Goal: Transaction & Acquisition: Purchase product/service

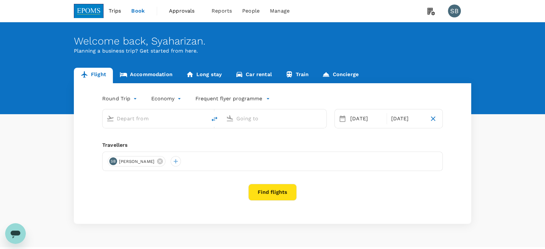
type input "[GEOGRAPHIC_DATA] (TGG)"
type input "Kuala Lumpur Intl ([GEOGRAPHIC_DATA])"
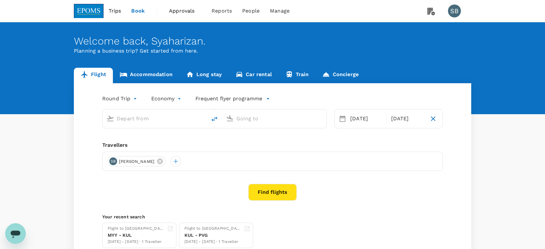
type input "[GEOGRAPHIC_DATA] (TGG)"
type input "Kuala Lumpur Intl ([GEOGRAPHIC_DATA])"
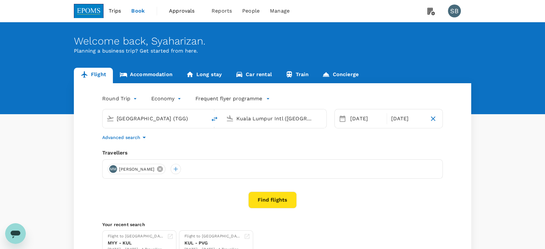
click at [163, 168] on icon at bounding box center [159, 168] width 7 height 7
click at [117, 166] on div at bounding box center [113, 169] width 10 height 10
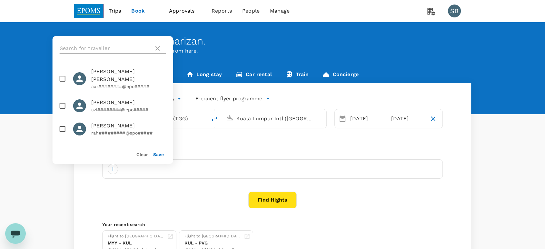
click at [96, 45] on input "text" at bounding box center [106, 48] width 92 height 10
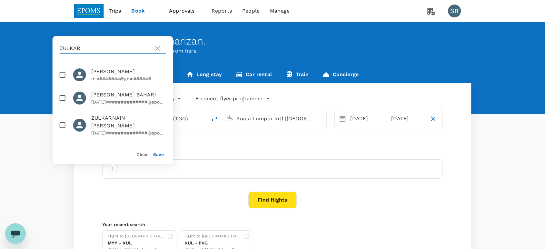
type input "ZULKAR"
click at [64, 132] on input "checkbox" at bounding box center [63, 125] width 14 height 14
checkbox input "true"
click at [162, 154] on button "Save" at bounding box center [158, 154] width 11 height 5
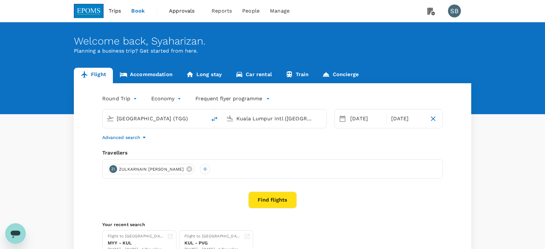
click at [162, 99] on body "Trips Book Approvals 0 Reports People Manage SB Welcome back , Syaharizan . Pla…" at bounding box center [272, 153] width 545 height 306
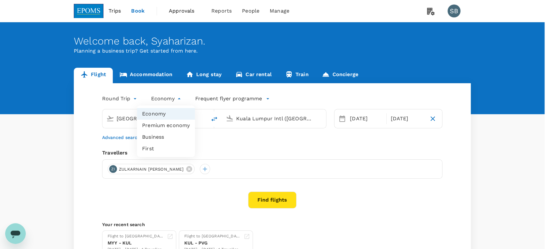
click at [156, 134] on li "Business" at bounding box center [166, 137] width 58 height 12
type input "business"
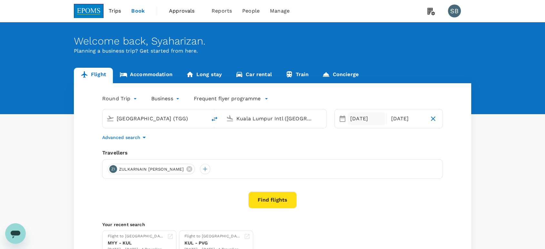
click at [359, 121] on div "12 Oct" at bounding box center [367, 118] width 38 height 13
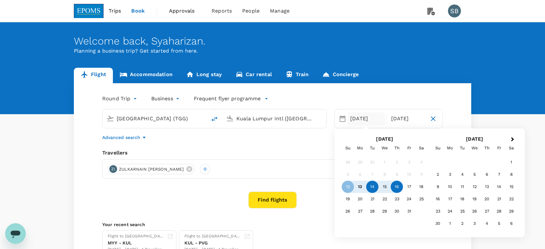
click at [377, 188] on div "14" at bounding box center [372, 187] width 12 height 12
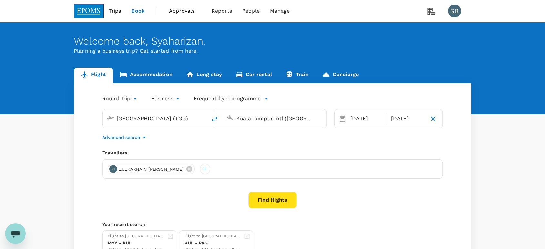
click at [330, 138] on div "Advanced search" at bounding box center [272, 137] width 340 height 8
click at [284, 194] on button "Find flights" at bounding box center [272, 200] width 48 height 17
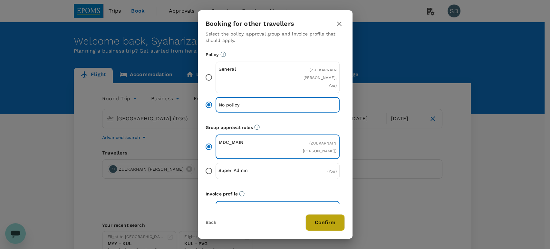
click at [333, 219] on button "Confirm" at bounding box center [325, 222] width 39 height 17
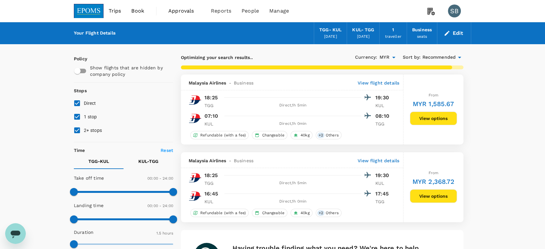
click at [74, 131] on input "2+ stops" at bounding box center [77, 130] width 14 height 14
checkbox input "false"
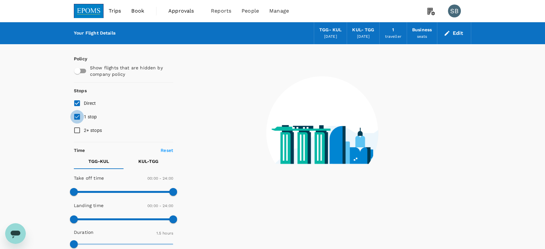
click at [77, 118] on input "1 stop" at bounding box center [77, 117] width 14 height 14
checkbox input "false"
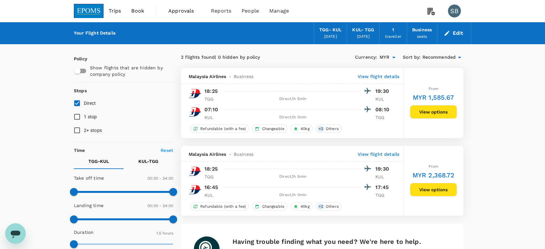
click at [85, 13] on img at bounding box center [89, 11] width 30 height 14
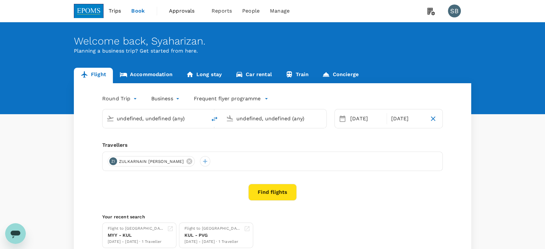
type input "[GEOGRAPHIC_DATA] (TGG)"
type input "Kuala Lumpur Intl ([GEOGRAPHIC_DATA])"
type input "[GEOGRAPHIC_DATA] (TGG)"
type input "Kuala Lumpur Intl ([GEOGRAPHIC_DATA])"
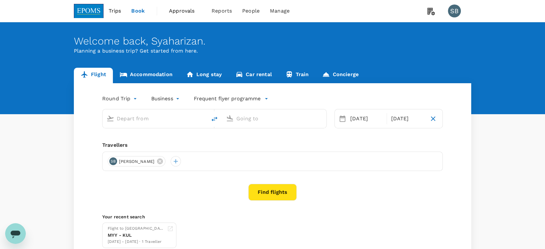
type input "[GEOGRAPHIC_DATA] (TGG)"
type input "Kuala Lumpur Intl ([GEOGRAPHIC_DATA])"
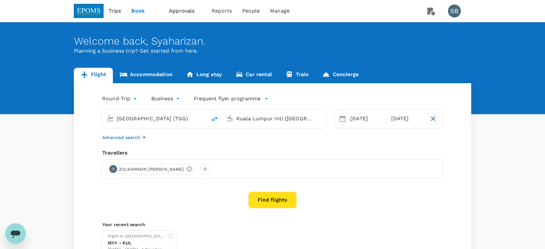
click at [214, 120] on icon "delete" at bounding box center [215, 119] width 6 height 5
type input "Kuala Lumpur Intl ([GEOGRAPHIC_DATA])"
type input "[GEOGRAPHIC_DATA] (TGG)"
click at [279, 193] on button "Find flights" at bounding box center [272, 200] width 48 height 17
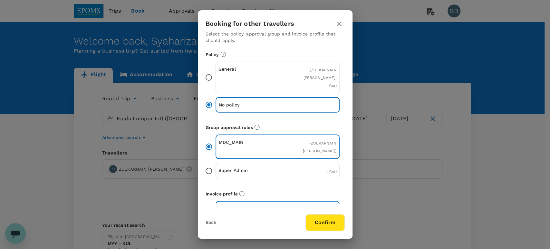
click at [330, 224] on button "Confirm" at bounding box center [325, 222] width 39 height 17
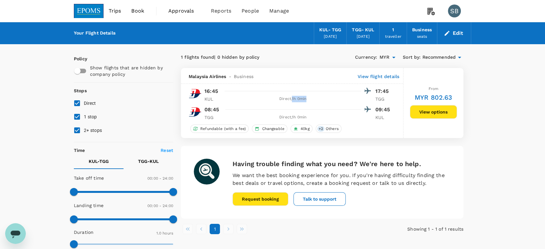
drag, startPoint x: 307, startPoint y: 100, endPoint x: 292, endPoint y: 100, distance: 15.2
click at [292, 100] on div "Direct , 1h 0min" at bounding box center [292, 99] width 137 height 6
copy div "1h 0min"
click at [436, 116] on button "View options" at bounding box center [433, 112] width 47 height 14
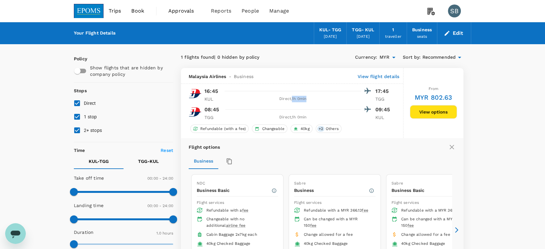
drag, startPoint x: 89, startPoint y: 12, endPoint x: 89, endPoint y: 17, distance: 5.2
click at [89, 12] on img at bounding box center [89, 11] width 30 height 14
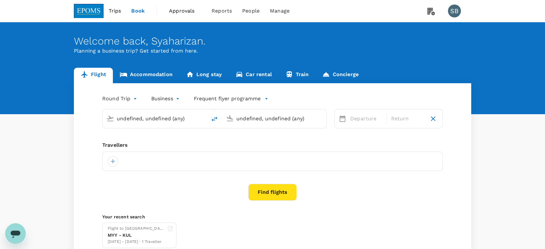
type input "Kuala Lumpur Intl ([GEOGRAPHIC_DATA])"
type input "[GEOGRAPHIC_DATA] (TGG)"
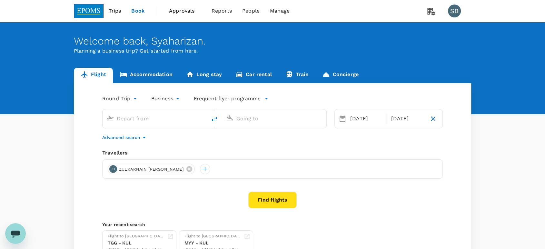
type input "Kuala Lumpur Intl (KUL)"
type input "[GEOGRAPHIC_DATA] (TGG)"
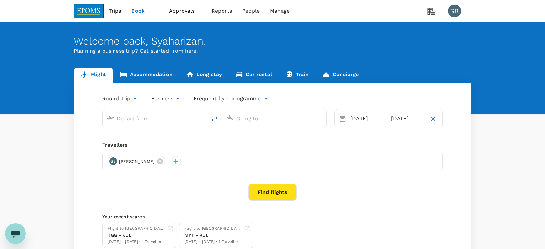
type input "Kuala Lumpur Intl (KUL)"
type input "[GEOGRAPHIC_DATA] (TGG)"
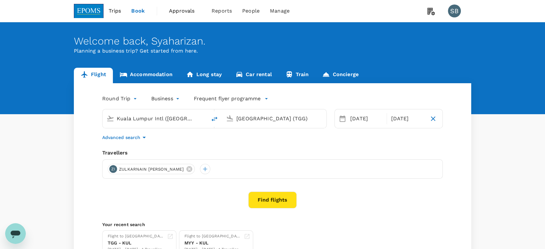
click at [282, 200] on button "Find flights" at bounding box center [272, 200] width 48 height 17
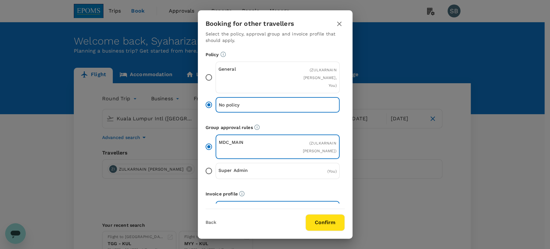
click at [326, 221] on button "Confirm" at bounding box center [325, 222] width 39 height 17
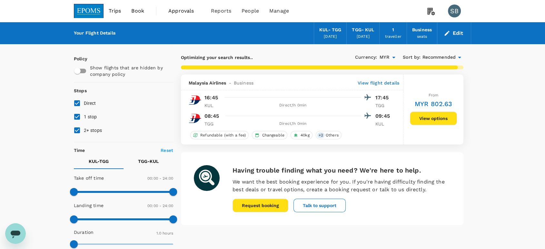
click at [428, 115] on button "View options" at bounding box center [433, 119] width 47 height 14
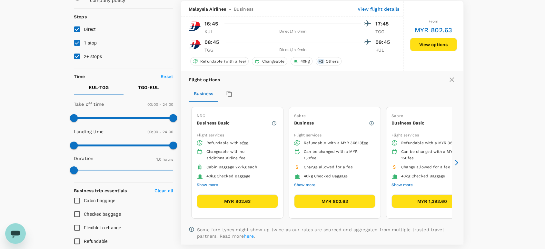
scroll to position [74, 0]
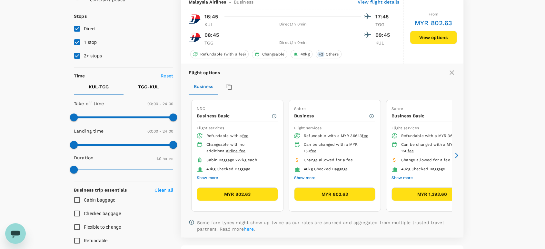
click at [458, 155] on icon at bounding box center [456, 155] width 6 height 6
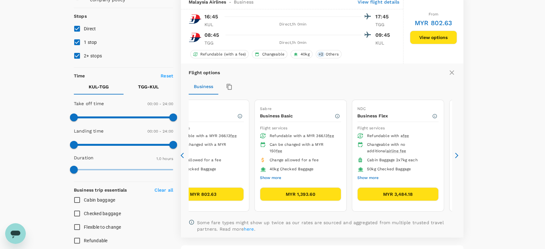
click at [458, 156] on icon at bounding box center [456, 155] width 6 height 6
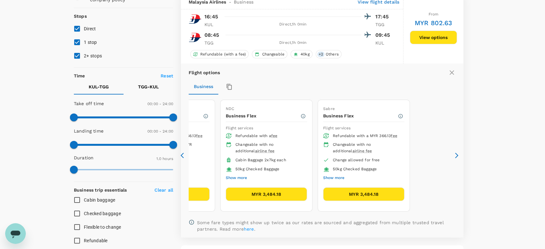
click at [183, 154] on icon at bounding box center [184, 155] width 6 height 6
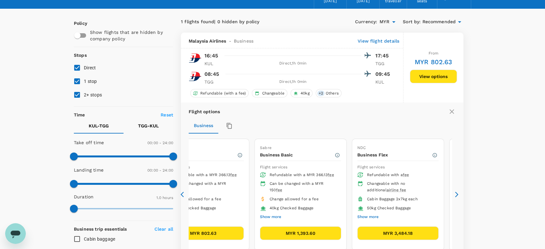
scroll to position [0, 0]
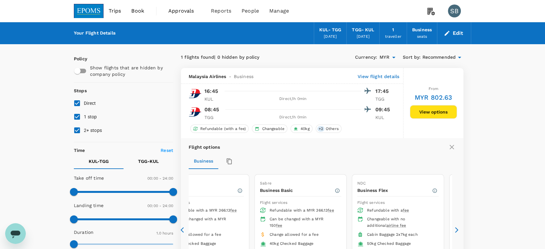
click at [87, 2] on link at bounding box center [89, 11] width 30 height 22
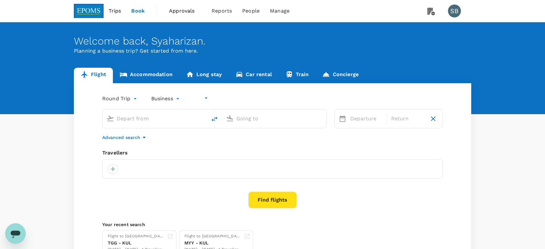
type input "undefined, undefined (any)"
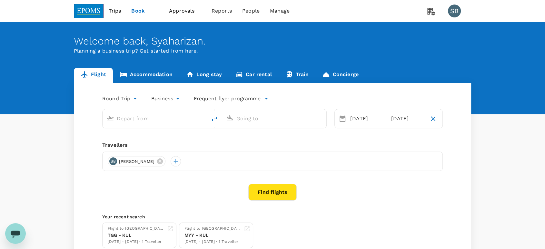
click at [156, 74] on link "Accommodation" at bounding box center [146, 75] width 66 height 15
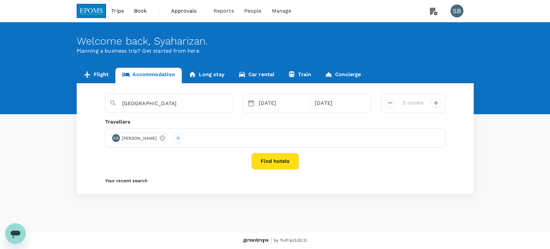
type input "The Zenith Hotel Kuantan"
click at [328, 136] on icon at bounding box center [325, 138] width 6 height 6
click at [265, 141] on icon at bounding box center [262, 138] width 6 height 6
click at [196, 140] on icon at bounding box center [199, 138] width 6 height 6
click at [118, 140] on div at bounding box center [116, 138] width 10 height 10
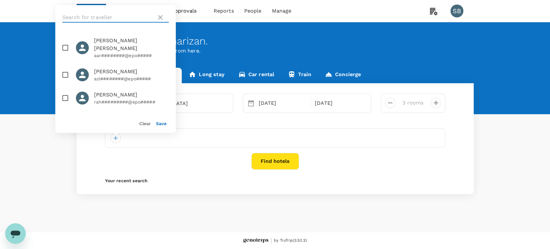
click at [91, 15] on input "text" at bounding box center [109, 17] width 92 height 10
paste input "Imann Dalila"
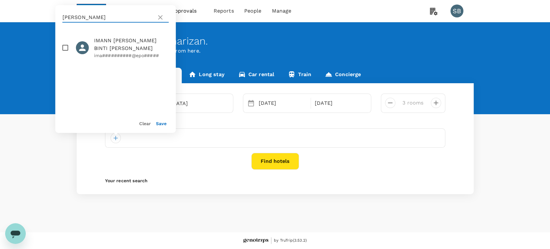
type input "Imann Dalila"
click at [64, 48] on input "checkbox" at bounding box center [66, 48] width 14 height 14
checkbox input "true"
click at [163, 124] on button "Save" at bounding box center [161, 123] width 11 height 5
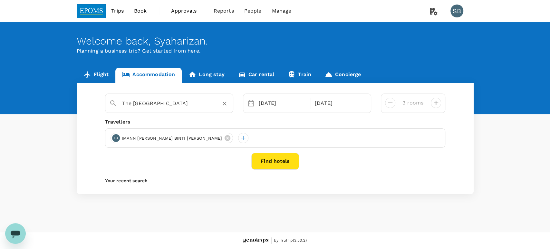
click at [224, 105] on icon "Clear" at bounding box center [225, 103] width 6 height 6
click at [211, 118] on div "Rocana Hotel Rocana Hotel" at bounding box center [172, 119] width 116 height 17
type input "Rocana Hotel"
click at [392, 105] on icon "decrease" at bounding box center [391, 103] width 8 height 8
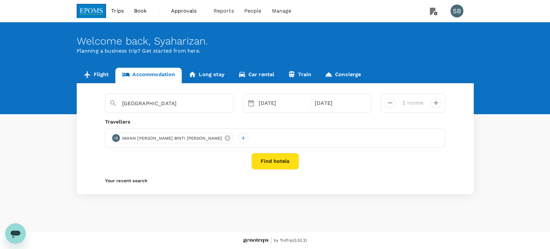
type input "1 room"
click at [281, 157] on button "Find hotels" at bounding box center [275, 161] width 48 height 17
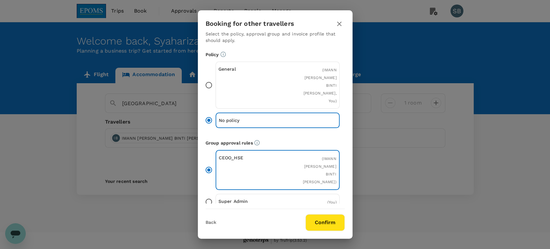
click at [335, 222] on button "Confirm" at bounding box center [325, 222] width 39 height 17
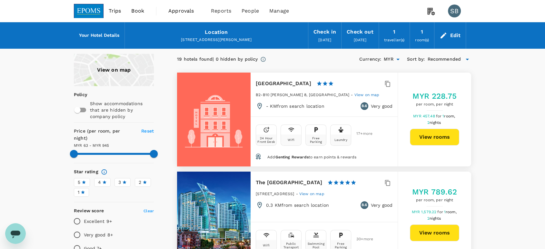
type input "944.66"
click at [433, 136] on button "View rooms" at bounding box center [434, 137] width 49 height 17
click at [94, 10] on img at bounding box center [89, 11] width 30 height 14
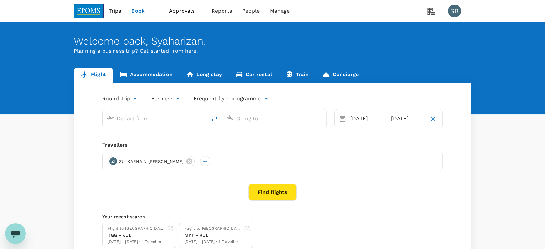
type input "Kuala Lumpur Intl (KUL)"
type input "Kuala Terengganu (TGG)"
type input "Kuala Lumpur Intl (KUL)"
type input "Kuala Terengganu (TGG)"
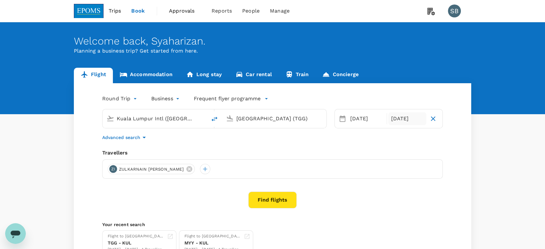
click at [392, 121] on div "16 Oct" at bounding box center [407, 118] width 38 height 13
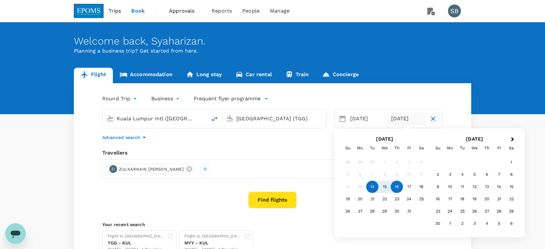
click at [391, 185] on div "16" at bounding box center [397, 187] width 12 height 12
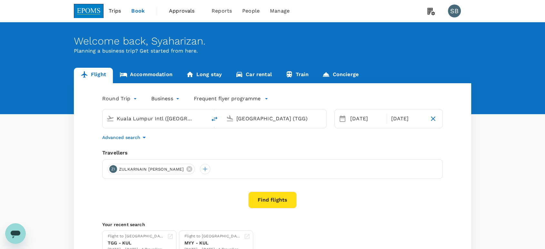
drag, startPoint x: 307, startPoint y: 154, endPoint x: 364, endPoint y: 144, distance: 57.9
click at [306, 154] on div "Travellers" at bounding box center [272, 153] width 340 height 8
click at [394, 113] on div "16 Oct" at bounding box center [407, 118] width 38 height 13
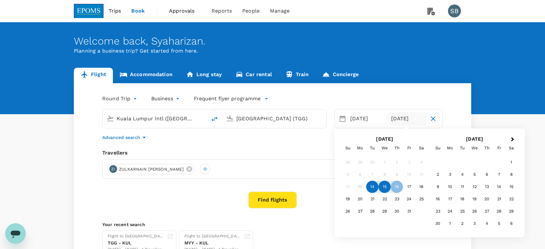
click at [384, 184] on div "15" at bounding box center [385, 187] width 12 height 12
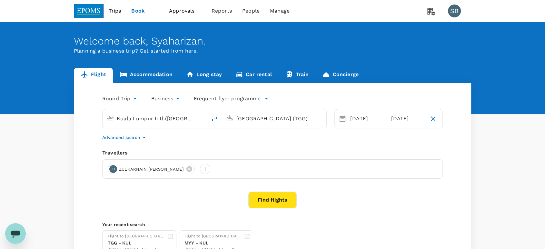
click at [323, 142] on div "Round Trip roundtrip Business business Frequent flyer programme Kuala Lumpur In…" at bounding box center [272, 174] width 397 height 183
click at [276, 194] on button "Find flights" at bounding box center [272, 200] width 48 height 17
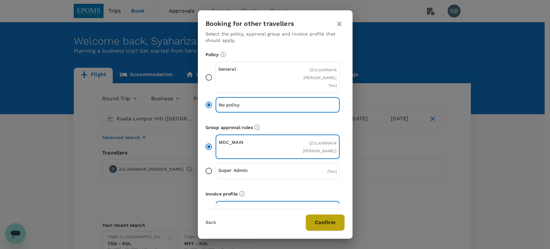
click at [317, 215] on button "Confirm" at bounding box center [325, 222] width 39 height 17
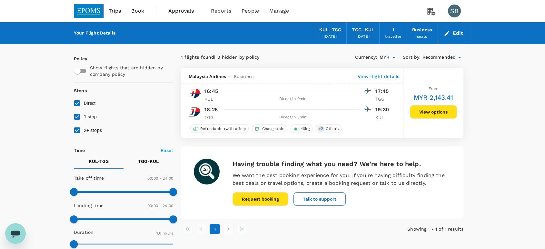
click at [84, 3] on link at bounding box center [89, 11] width 30 height 22
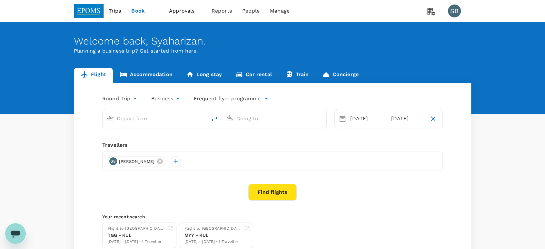
type input "Kuala Lumpur Intl (KUL)"
type input "Kuala Terengganu (TGG)"
type input "Kuala Lumpur Intl (KUL)"
type input "Kuala Terengganu (TGG)"
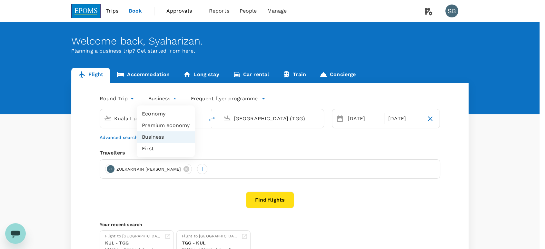
click at [158, 98] on body "Trips Book Approvals 0 Reports People Manage SB Welcome back , Syaharizan . Pla…" at bounding box center [272, 153] width 545 height 306
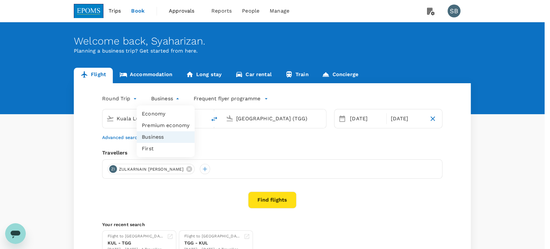
click at [163, 116] on li "Economy" at bounding box center [166, 114] width 58 height 12
type input "economy"
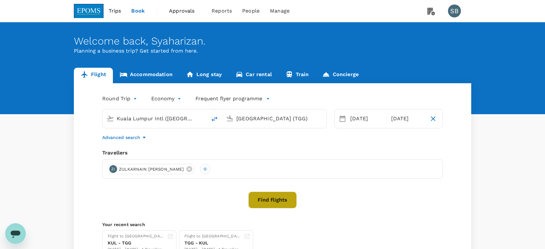
click at [280, 198] on button "Find flights" at bounding box center [272, 200] width 48 height 17
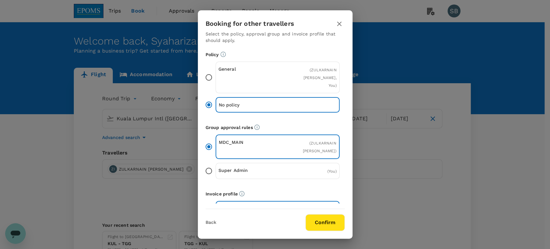
click at [312, 218] on button "Confirm" at bounding box center [325, 222] width 39 height 17
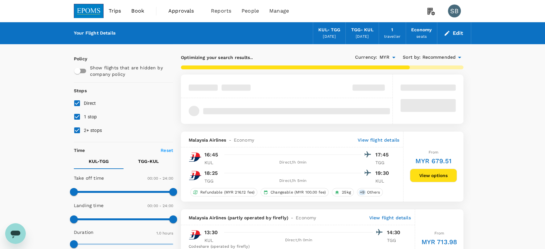
click at [435, 57] on span "Recommended" at bounding box center [439, 57] width 34 height 7
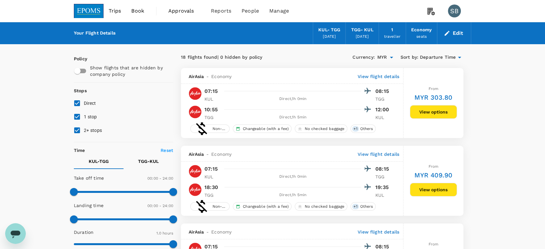
checkbox input "false"
click at [90, 15] on img at bounding box center [89, 11] width 30 height 14
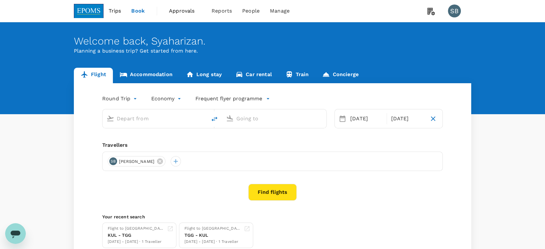
type input "Kuala Lumpur Intl (KUL)"
type input "Kuala Terengganu (TGG)"
type input "Kuala Lumpur Intl (KUL)"
type input "Kuala Terengganu (TGG)"
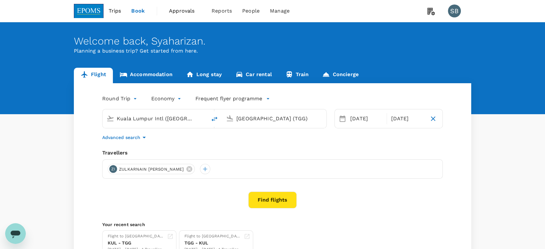
click at [217, 119] on icon "delete" at bounding box center [215, 119] width 8 height 8
type input "Kuala Terengganu (TGG)"
type input "Kuala Lumpur Intl (KUL)"
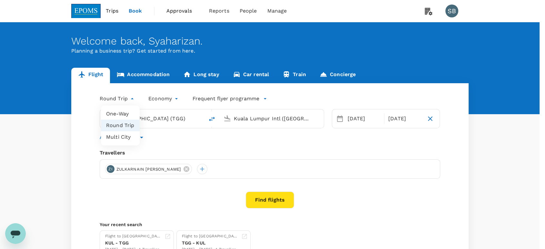
click at [131, 99] on body "Trips Book Approvals 0 Reports People Manage SB Welcome back , Syaharizan . Pla…" at bounding box center [272, 153] width 545 height 306
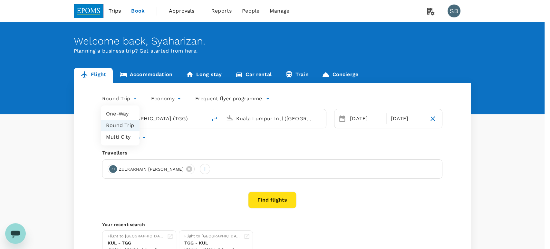
click at [123, 114] on li "One-Way" at bounding box center [120, 114] width 39 height 12
type input "oneway"
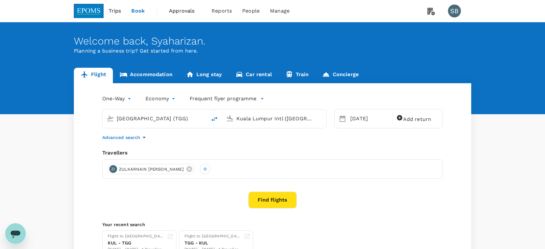
click at [253, 120] on input "Kuala Lumpur Intl (KUL)" at bounding box center [274, 118] width 76 height 10
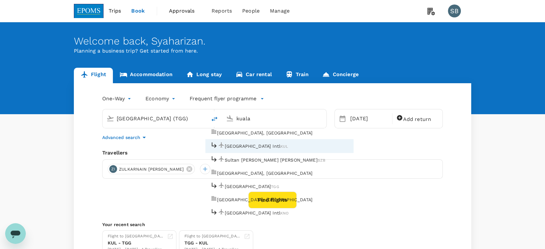
click at [250, 155] on div "Sultan Abdul Aziz Shah SZB" at bounding box center [268, 160] width 115 height 10
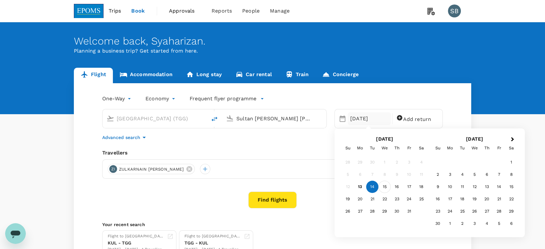
type input "Sultan Abdul Aziz Shah (SZB)"
click at [388, 187] on div "15" at bounding box center [385, 187] width 12 height 12
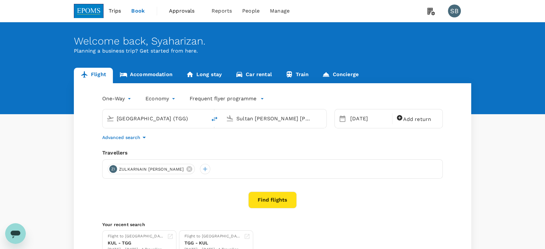
drag, startPoint x: 318, startPoint y: 146, endPoint x: 315, endPoint y: 155, distance: 9.5
click at [317, 147] on div "One-Way oneway Economy economy Frequent flyer programme Kuala Terengganu (TGG) …" at bounding box center [272, 174] width 397 height 183
click at [269, 195] on button "Find flights" at bounding box center [272, 200] width 48 height 17
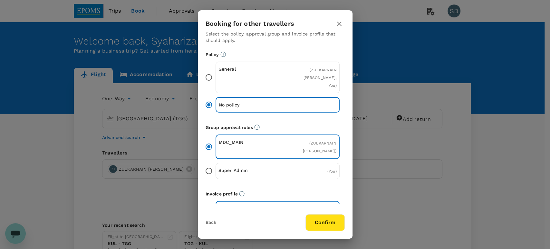
click at [322, 224] on button "Confirm" at bounding box center [325, 222] width 39 height 17
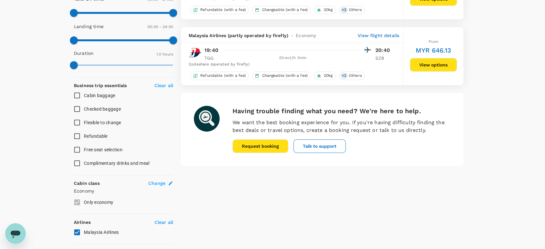
scroll to position [72, 0]
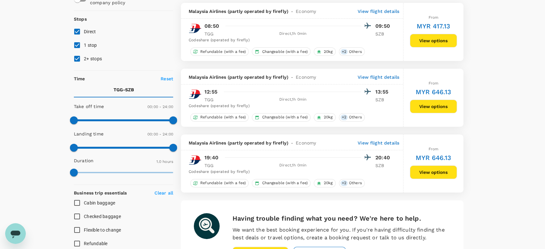
checkbox input "false"
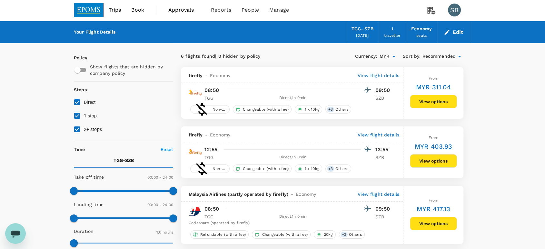
scroll to position [0, 0]
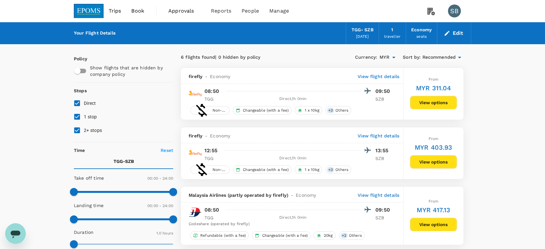
click at [88, 14] on img at bounding box center [89, 11] width 30 height 14
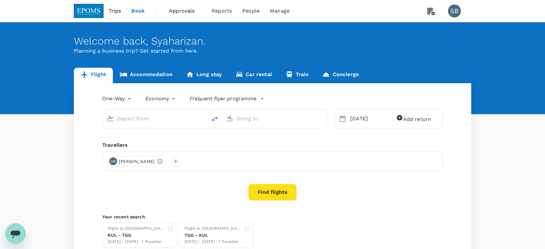
type input "Kuala Terengganu (TGG)"
type input "Sultan Abdul Aziz Shah (SZB)"
type input "Kuala Terengganu (TGG)"
type input "Sultan Abdul Aziz Shah (SZB)"
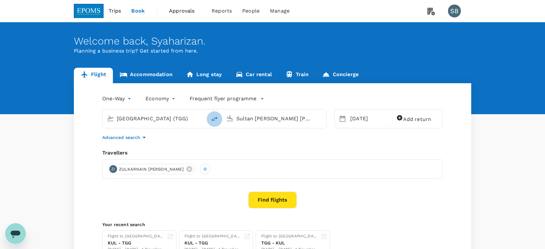
click at [210, 119] on button "delete" at bounding box center [214, 118] width 15 height 15
type input "Sultan Abdul Aziz Shah (SZB)"
type input "Kuala Terengganu (TGG)"
drag, startPoint x: 147, startPoint y: 115, endPoint x: 151, endPoint y: 116, distance: 3.4
click at [149, 114] on input "Sultan Abdul Aziz Shah (SZB)" at bounding box center [155, 118] width 76 height 10
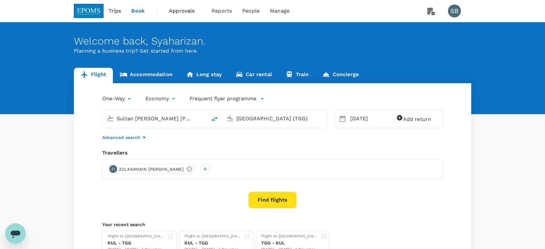
click at [175, 117] on input "Sultan Abdul Aziz Shah (SZB)" at bounding box center [155, 118] width 76 height 10
drag, startPoint x: 183, startPoint y: 116, endPoint x: 139, endPoint y: 114, distance: 44.9
click at [183, 117] on input "Sultan Abdul Aziz Shah (SZB)" at bounding box center [155, 118] width 76 height 10
click at [128, 115] on input "Sultan Abdul Aziz Shah (SZB)" at bounding box center [155, 118] width 76 height 10
click at [133, 116] on input "Sultan Abdul Aziz Shah (SZB)" at bounding box center [155, 118] width 76 height 10
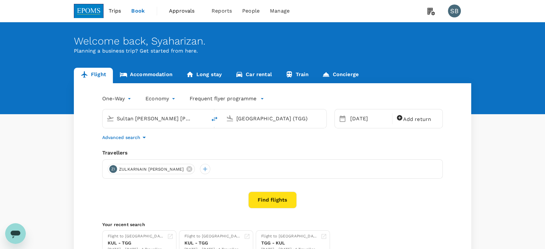
drag, startPoint x: 193, startPoint y: 120, endPoint x: 122, endPoint y: 119, distance: 71.9
click at [121, 119] on div "Sultan Abdul Aziz Shah (SZB)" at bounding box center [160, 118] width 86 height 10
click at [150, 122] on input "Sultan Abdul Aziz Shah (SZB)" at bounding box center [155, 118] width 76 height 10
drag, startPoint x: 191, startPoint y: 120, endPoint x: 114, endPoint y: 118, distance: 76.4
click at [115, 118] on div "Sultan Abdul Aziz Shah (SZB)" at bounding box center [158, 117] width 89 height 13
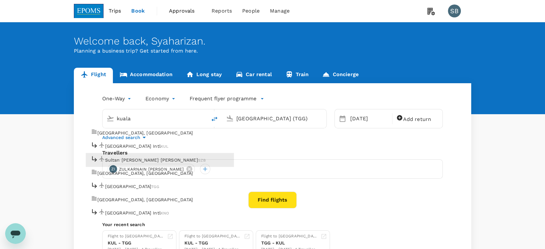
click at [161, 159] on p "Sultan Abdul Aziz Shah" at bounding box center [151, 160] width 93 height 6
type input "Sultan Abdul Aziz Shah (SZB)"
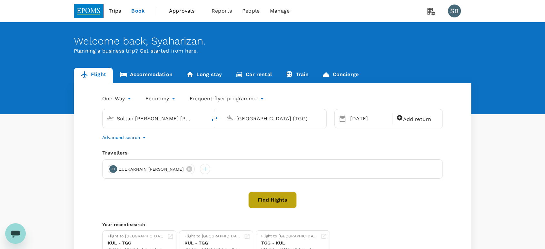
click at [279, 196] on button "Find flights" at bounding box center [272, 200] width 48 height 17
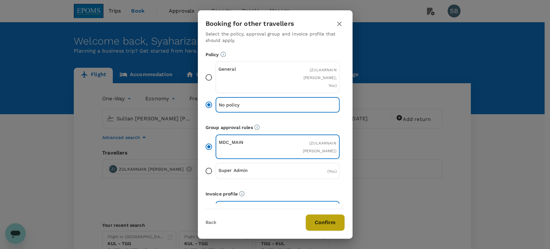
click at [320, 222] on button "Confirm" at bounding box center [325, 222] width 39 height 17
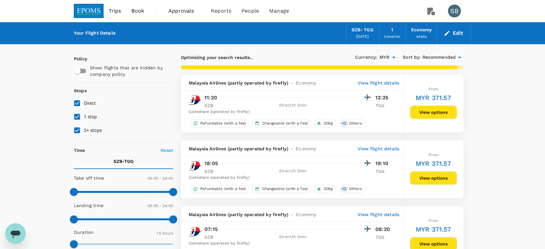
click at [78, 10] on img at bounding box center [89, 11] width 30 height 14
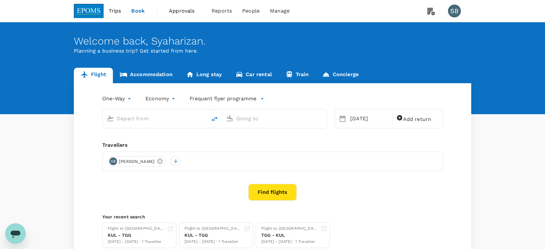
type input "Sultan Abdul Aziz Shah (SZB)"
type input "Kuala Terengganu (TGG)"
type input "Sultan Abdul Aziz Shah (SZB)"
type input "Kuala Terengganu (TGG)"
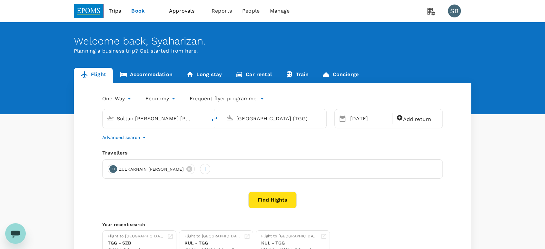
click at [134, 119] on input "Sultan Abdul Aziz Shah (SZB)" at bounding box center [155, 118] width 76 height 10
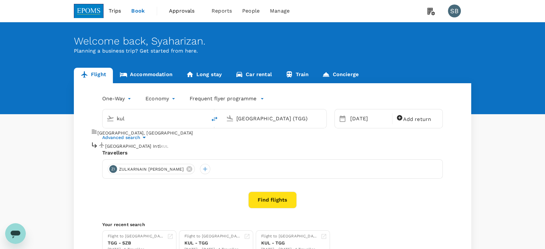
click at [156, 141] on div "Kuala Lumpur Intl KUL" at bounding box center [130, 146] width 78 height 10
type input "Kuala Lumpur Intl (KUL)"
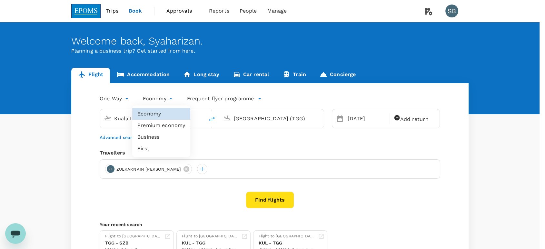
click at [164, 97] on body "Trips Book Approvals 0 Reports People Manage SB Welcome back , Syaharizan . Pla…" at bounding box center [272, 153] width 545 height 306
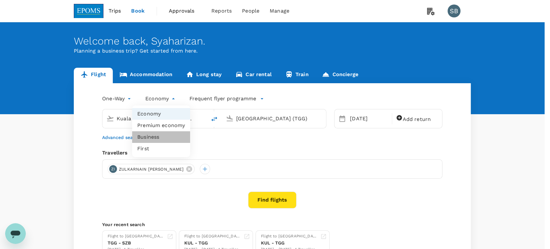
click at [163, 134] on li "Business" at bounding box center [161, 137] width 58 height 12
type input "business"
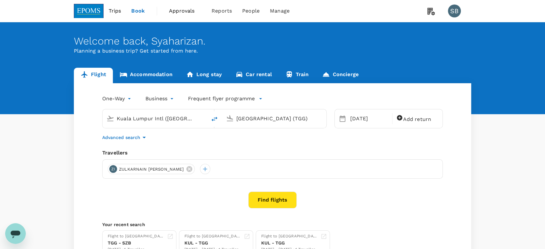
click at [279, 201] on button "Find flights" at bounding box center [272, 200] width 48 height 17
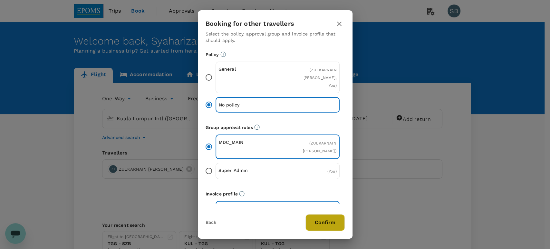
click at [327, 219] on button "Confirm" at bounding box center [325, 222] width 39 height 17
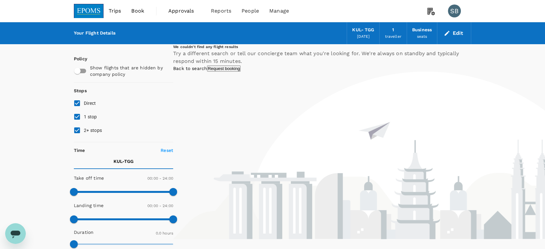
click at [88, 15] on img at bounding box center [89, 11] width 30 height 14
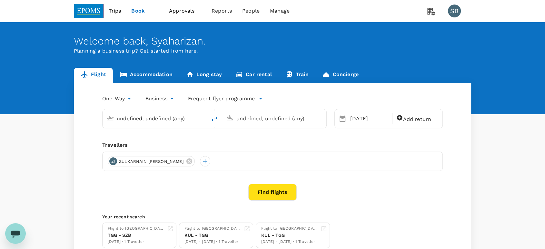
type input "Kuala Lumpur Intl (KUL)"
type input "Kuala Terengganu (TGG)"
type input "Kuala Lumpur Intl (KUL)"
type input "Kuala Terengganu (TGG)"
type input "Kuala Lumpur Intl (KUL)"
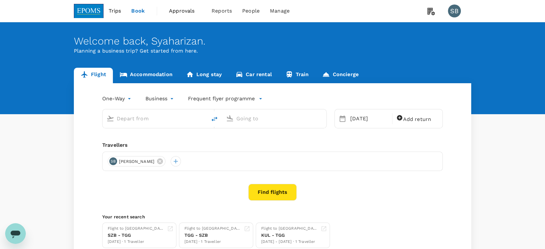
type input "Kuala Terengganu (TGG)"
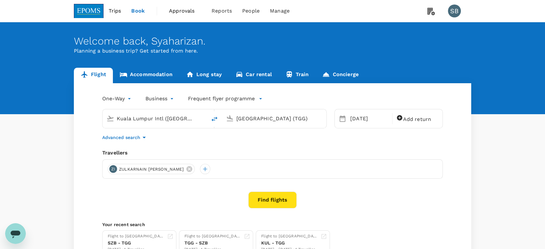
click at [145, 119] on input "Kuala Lumpur Intl (KUL)" at bounding box center [155, 118] width 76 height 10
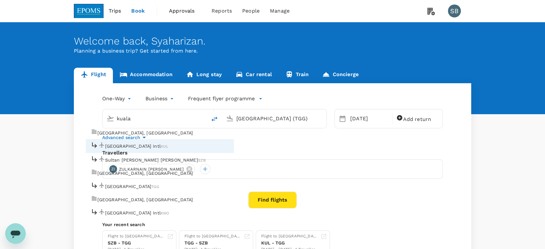
click at [154, 157] on p "Sultan Abdul Aziz Shah" at bounding box center [151, 160] width 93 height 6
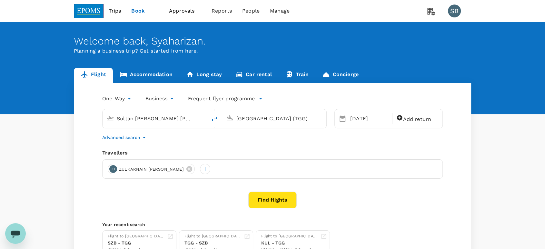
click at [166, 118] on input "Sultan Abdul Aziz Shah (SZB)" at bounding box center [155, 118] width 76 height 10
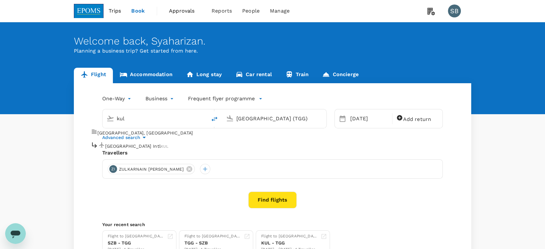
click at [143, 144] on p "Kuala Lumpur Intl" at bounding box center [132, 146] width 55 height 6
type input "Kuala Lumpur Intl (KUL)"
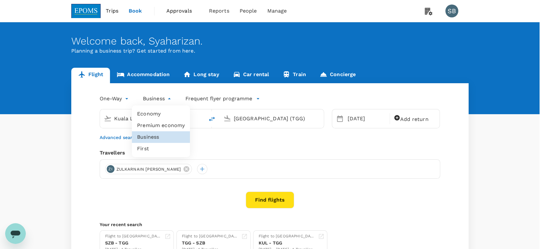
click at [157, 98] on body "Trips Book Approvals 0 Reports People Manage SB Welcome back , Syaharizan . Pla…" at bounding box center [272, 153] width 545 height 306
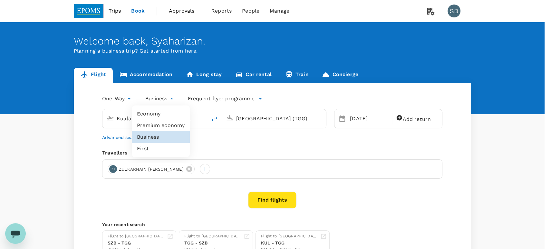
click at [161, 113] on li "Economy" at bounding box center [161, 114] width 58 height 12
type input "economy"
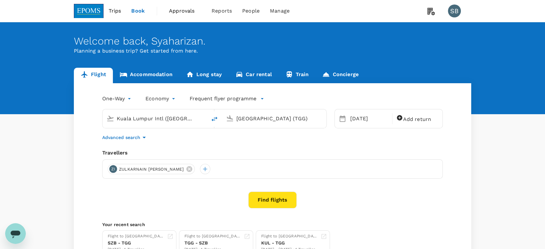
click at [286, 199] on button "Find flights" at bounding box center [272, 200] width 48 height 17
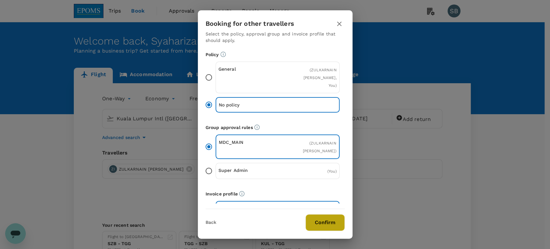
click at [317, 215] on button "Confirm" at bounding box center [325, 222] width 39 height 17
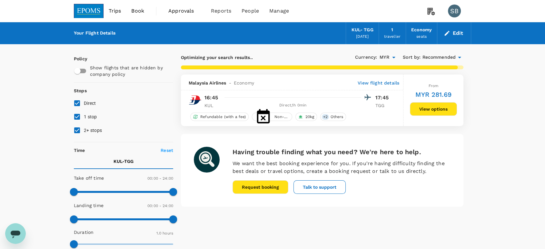
drag, startPoint x: 74, startPoint y: 129, endPoint x: 76, endPoint y: 123, distance: 5.6
click at [74, 128] on input "2+ stops" at bounding box center [77, 130] width 14 height 14
checkbox input "false"
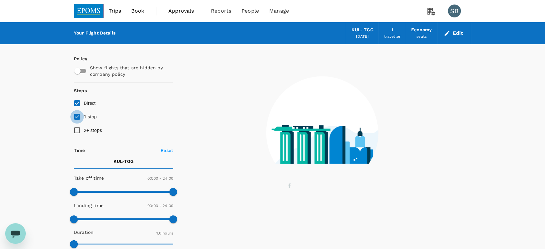
click at [78, 117] on input "1 stop" at bounding box center [77, 117] width 14 height 14
checkbox input "false"
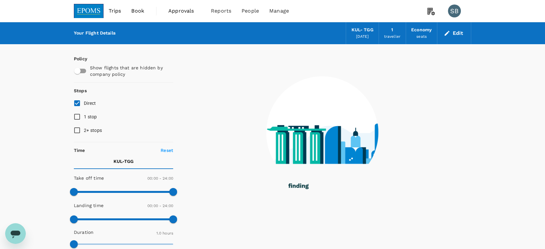
checkbox input "false"
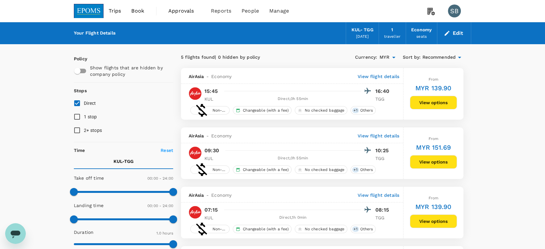
click at [430, 58] on span "Recommended" at bounding box center [439, 57] width 34 height 7
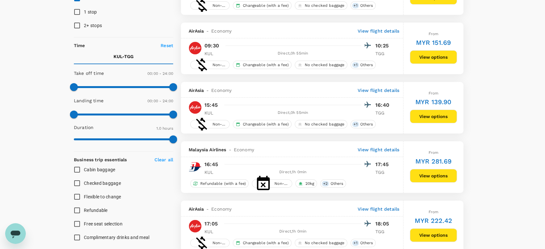
scroll to position [143, 0]
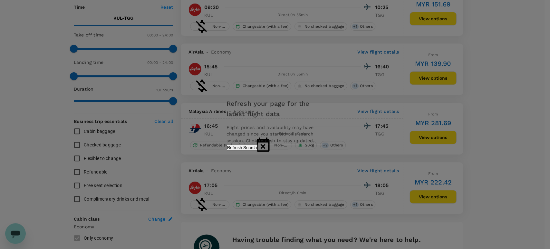
click at [258, 151] on button "Refresh Search" at bounding box center [242, 147] width 31 height 6
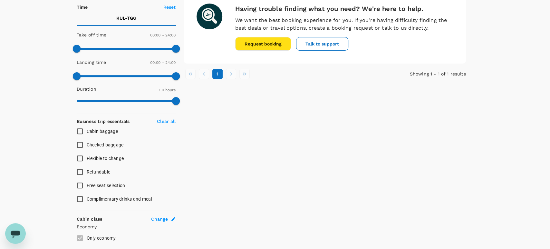
checkbox input "false"
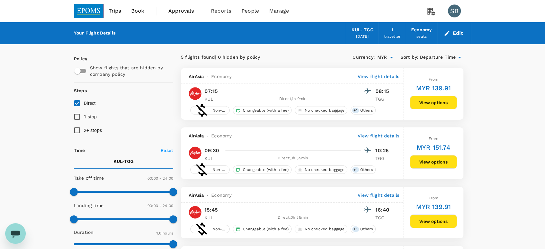
click at [94, 12] on img at bounding box center [89, 11] width 30 height 14
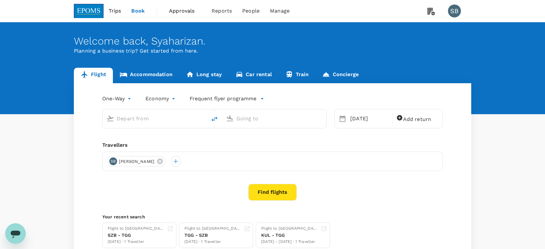
type input "Kuala Lumpur Intl (KUL)"
type input "Kuala Terengganu (TGG)"
type input "Kuala Lumpur Intl (KUL)"
type input "Kuala Terengganu (TGG)"
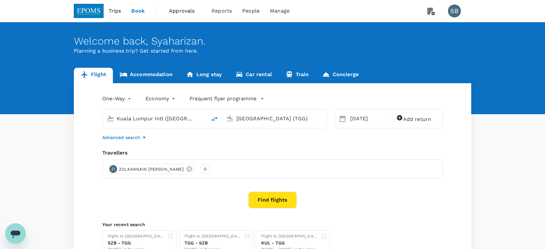
click at [161, 75] on link "Accommodation" at bounding box center [146, 75] width 66 height 15
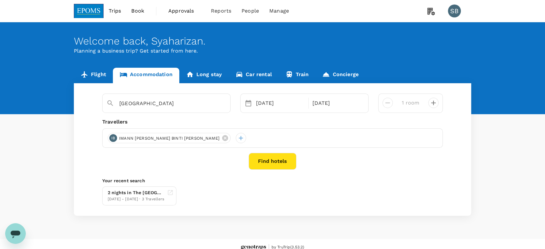
click at [281, 158] on button "Find hotels" at bounding box center [273, 161] width 48 height 17
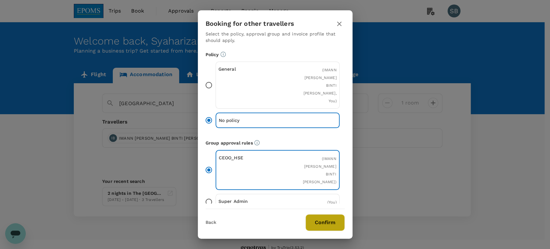
click at [329, 226] on button "Confirm" at bounding box center [325, 222] width 39 height 17
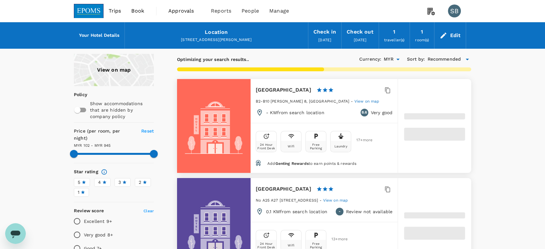
type input "944.1"
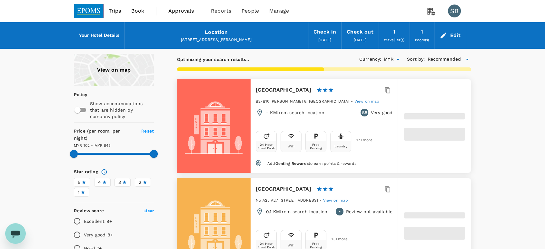
type input "101.66"
type input "944.66"
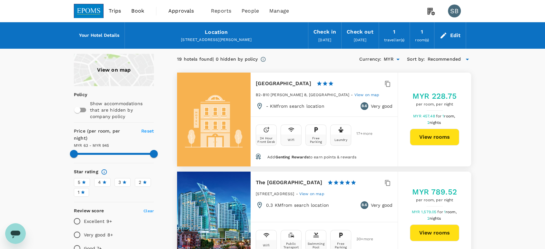
type input "62.66"
click at [439, 138] on button "View rooms" at bounding box center [434, 137] width 49 height 17
type input "944.66"
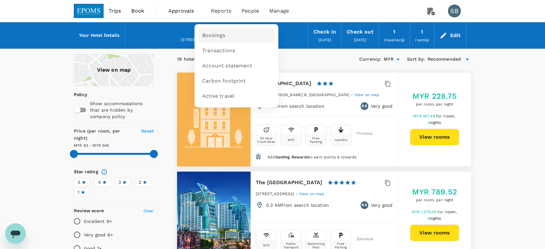
click at [224, 32] on span "Bookings" at bounding box center [213, 35] width 23 height 7
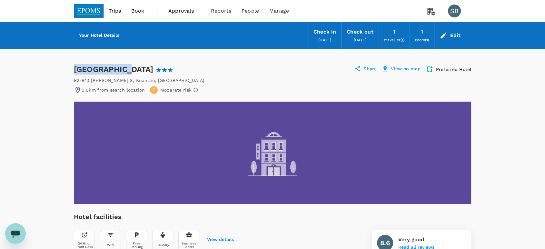
drag, startPoint x: 126, startPoint y: 69, endPoint x: 74, endPoint y: 70, distance: 52.2
click at [75, 70] on div "Rocana Hotel 1 Star 2 Stars 3 Stars 4 Stars 5 Stars" at bounding box center [129, 69] width 111 height 10
copy div "[GEOGRAPHIC_DATA]"
drag, startPoint x: 154, startPoint y: 78, endPoint x: 74, endPoint y: 79, distance: 80.6
click at [74, 79] on div "B2-B10 Lorong Tun Ismail 8 , Kuantan , Malaysia" at bounding box center [272, 80] width 397 height 6
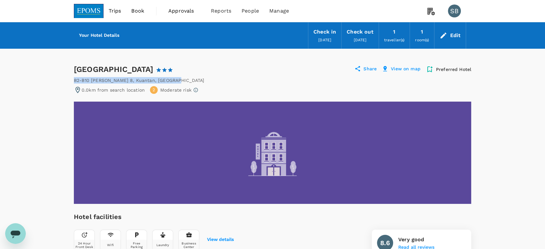
copy div "B2-B10 Lorong Tun Ismail 8 , Kuantan , Malaysia"
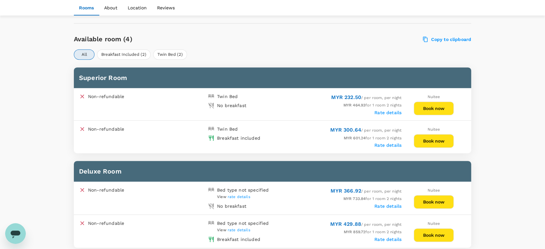
scroll to position [286, 0]
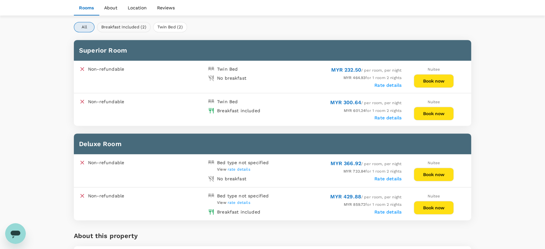
click at [138, 25] on button "Breakfast Included (2)" at bounding box center [124, 27] width 54 height 10
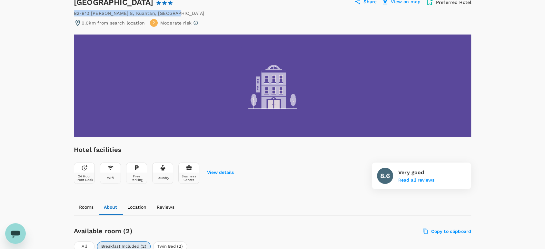
scroll to position [36, 0]
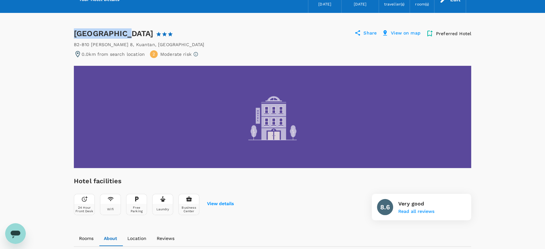
drag, startPoint x: 124, startPoint y: 33, endPoint x: 76, endPoint y: 34, distance: 48.7
click at [75, 33] on div "Rocana Hotel 1 Star 2 Stars 3 Stars 4 Stars 5 Stars" at bounding box center [129, 33] width 111 height 10
copy div "Rocana Hotel"
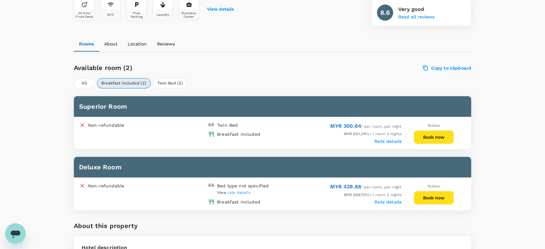
scroll to position [286, 0]
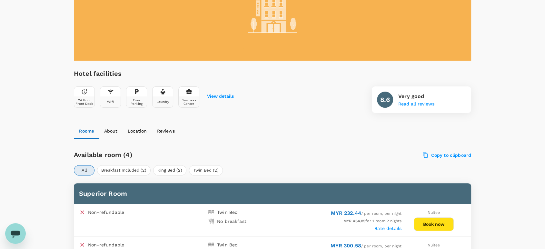
scroll to position [215, 0]
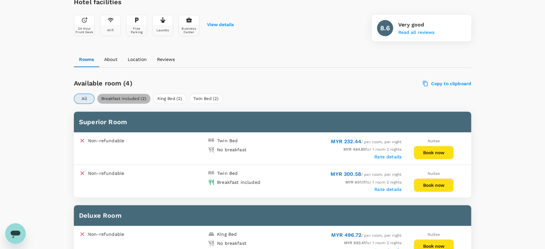
click at [139, 94] on button "Breakfast Included (2)" at bounding box center [124, 99] width 54 height 10
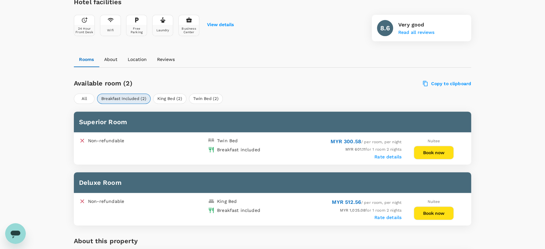
click at [436, 153] on button "Book now" at bounding box center [434, 153] width 40 height 14
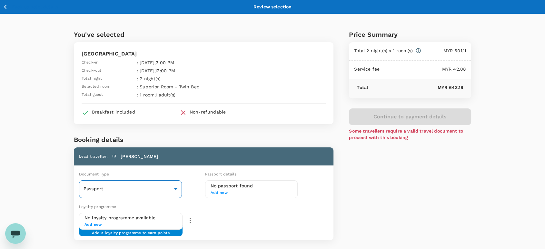
click at [155, 183] on body "Back to hotel details Review selection You've selected Rocana Hotel Check-in : …" at bounding box center [272, 173] width 545 height 347
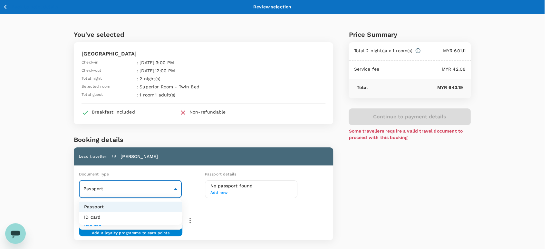
click at [149, 217] on li "ID card" at bounding box center [130, 217] width 103 height 10
type input "Id card"
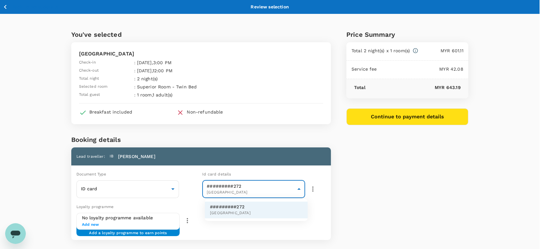
click at [301, 189] on body "Back to hotel details Review selection You've selected Rocana Hotel Check-in : …" at bounding box center [272, 173] width 545 height 347
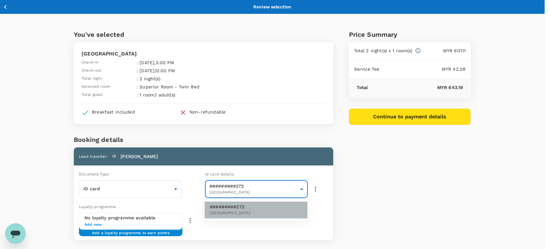
click at [277, 208] on li "#########272 Malaysia" at bounding box center [256, 210] width 103 height 17
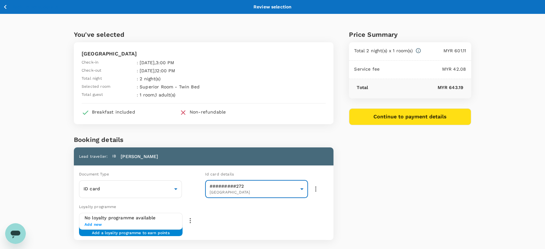
click at [318, 186] on icon "button" at bounding box center [316, 189] width 8 height 8
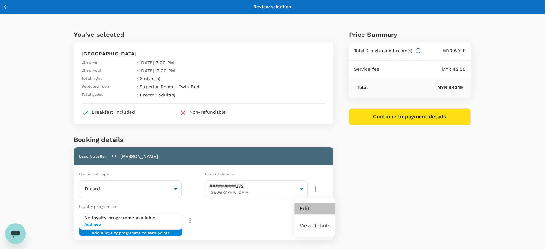
click at [317, 205] on li "Edit" at bounding box center [315, 209] width 41 height 12
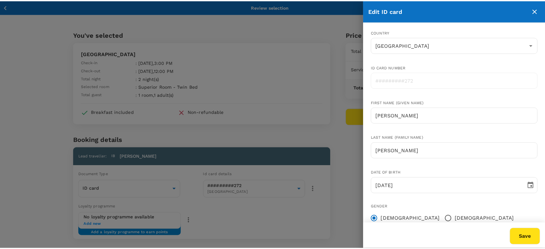
scroll to position [49, 0]
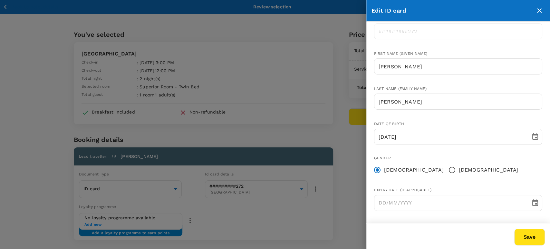
click at [525, 234] on button "Save" at bounding box center [530, 237] width 31 height 17
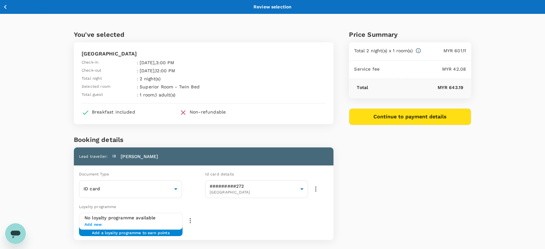
click at [371, 180] on div "Price Summary Total 2 night(s) x 1 room(s) MYR 601.11 Service fee MYR 42.08 Tot…" at bounding box center [402, 172] width 138 height 317
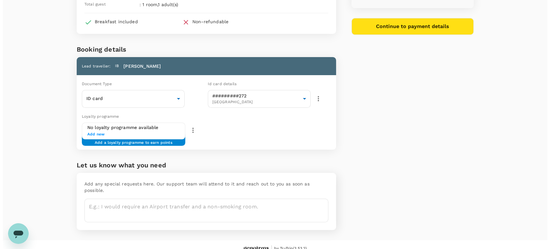
scroll to position [0, 0]
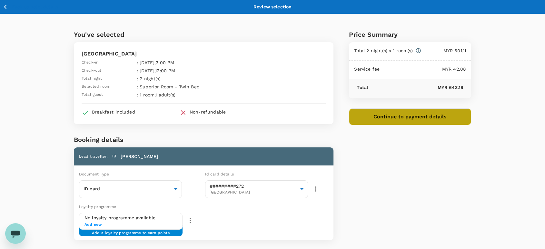
click at [416, 117] on button "Continue to payment details" at bounding box center [410, 116] width 122 height 17
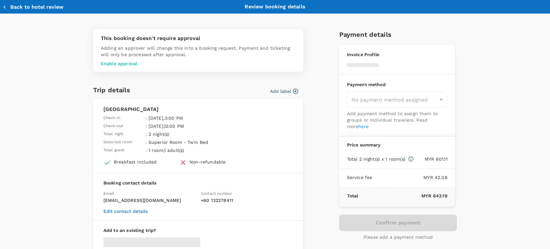
type input "9ea61a02-274a-4f65-9d5b-ca51ac7b2cfc"
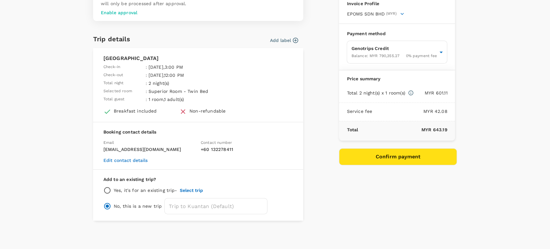
scroll to position [15, 0]
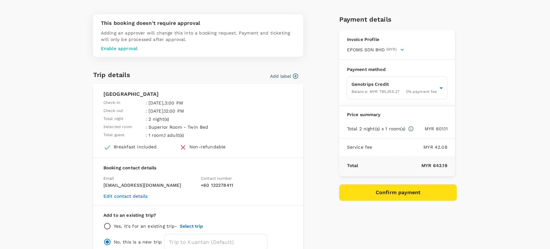
click at [375, 190] on button "Confirm payment" at bounding box center [398, 192] width 118 height 17
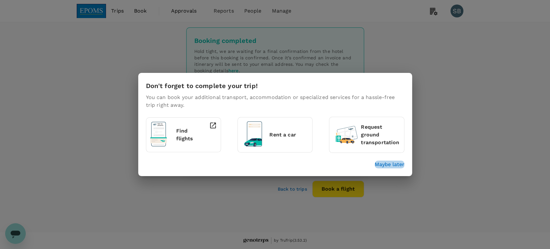
click at [390, 166] on p "Maybe later" at bounding box center [390, 165] width 30 height 8
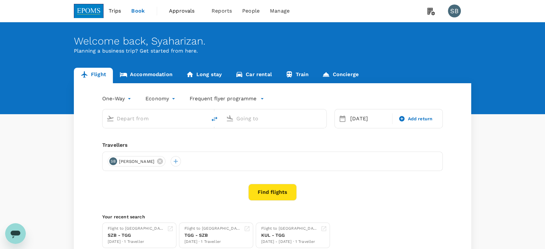
type input "Kuala Lumpur Intl ([GEOGRAPHIC_DATA])"
type input "[GEOGRAPHIC_DATA] (TGG)"
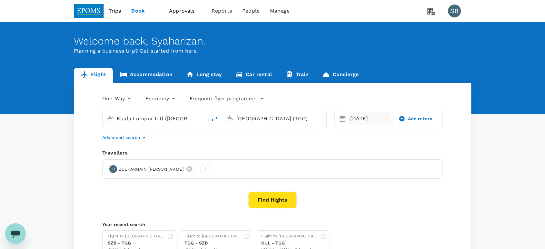
click at [357, 120] on div "[DATE]" at bounding box center [369, 118] width 43 height 13
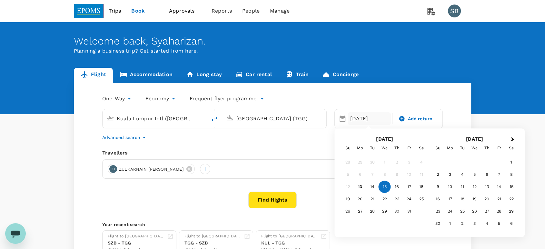
click at [369, 185] on div "14" at bounding box center [372, 187] width 12 height 12
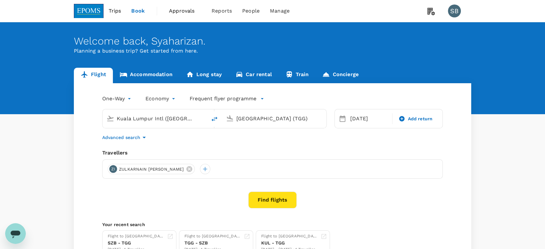
click at [346, 153] on div "Travellers" at bounding box center [272, 153] width 340 height 8
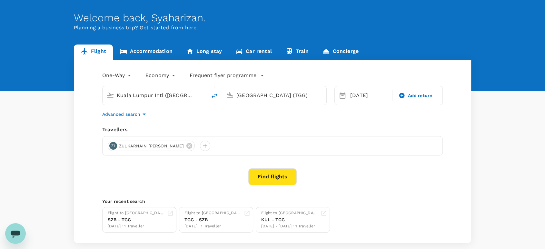
scroll to position [36, 0]
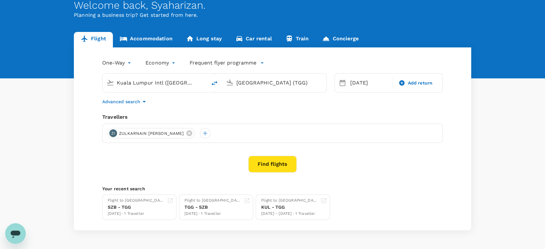
click at [168, 63] on body "Trips Book Approvals 0 Reports People Manage SB Welcome back , Syaharizan . Pla…" at bounding box center [272, 117] width 545 height 306
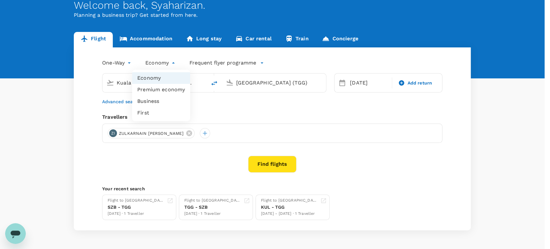
click at [159, 102] on li "Business" at bounding box center [161, 101] width 58 height 12
type input "business"
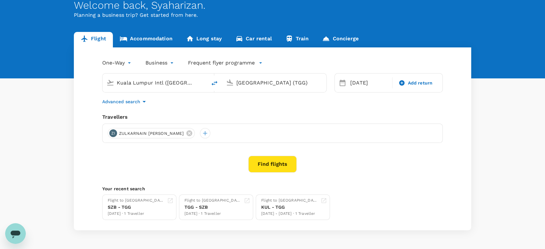
click at [261, 162] on button "Find flights" at bounding box center [272, 164] width 48 height 17
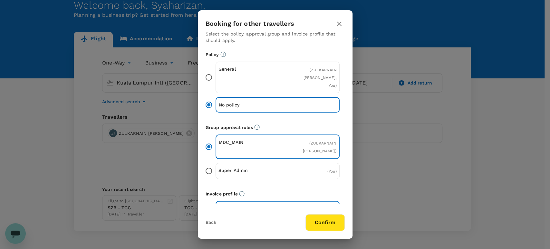
click at [318, 220] on button "Confirm" at bounding box center [325, 222] width 39 height 17
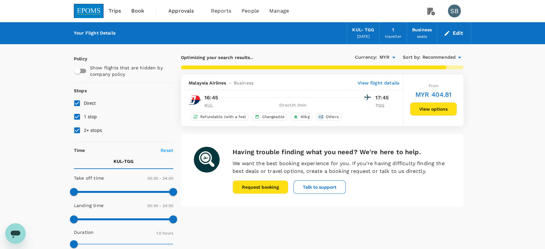
click at [77, 131] on input "2+ stops" at bounding box center [77, 130] width 14 height 14
checkbox input "false"
click at [76, 116] on input "1 stop" at bounding box center [77, 117] width 14 height 14
checkbox input "false"
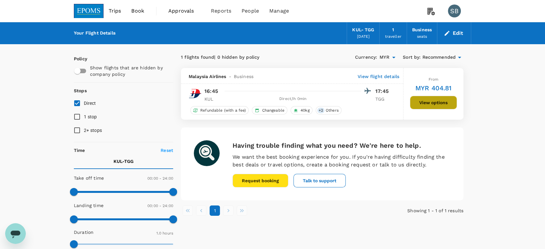
click at [428, 104] on button "View options" at bounding box center [433, 103] width 47 height 14
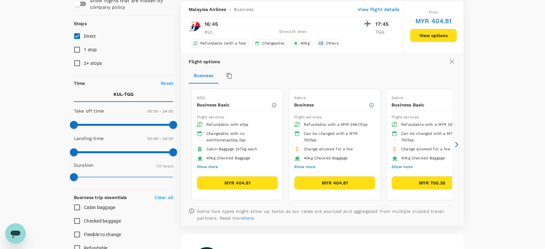
scroll to position [68, 0]
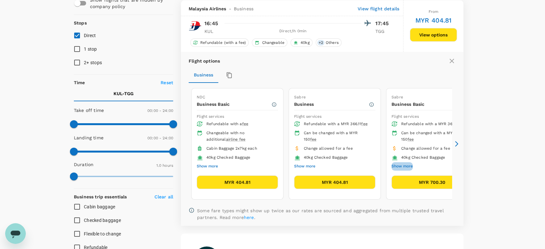
click at [407, 165] on button "Show more" at bounding box center [401, 166] width 21 height 8
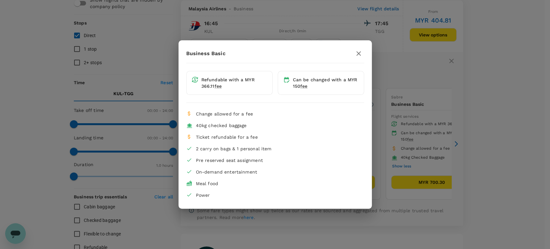
click at [359, 54] on icon "button" at bounding box center [359, 53] width 5 height 5
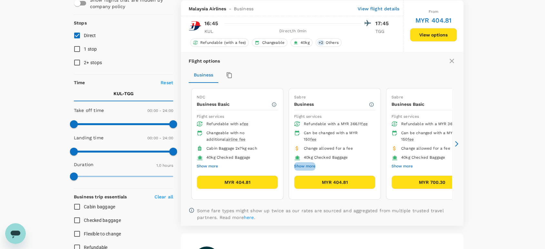
click at [310, 163] on button "Show more" at bounding box center [304, 166] width 21 height 8
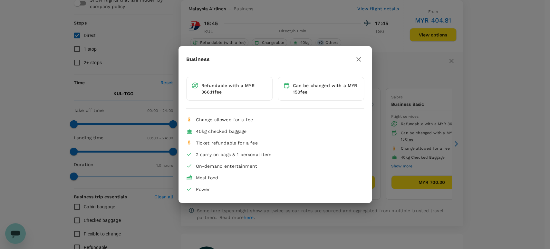
click at [358, 61] on icon "button" at bounding box center [359, 59] width 8 height 8
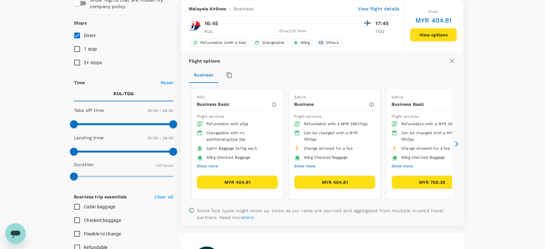
click at [406, 163] on button "Show more" at bounding box center [401, 166] width 21 height 8
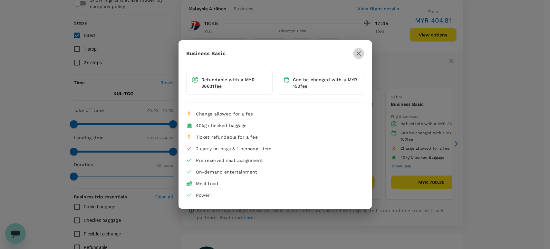
click at [361, 55] on icon "button" at bounding box center [359, 54] width 8 height 8
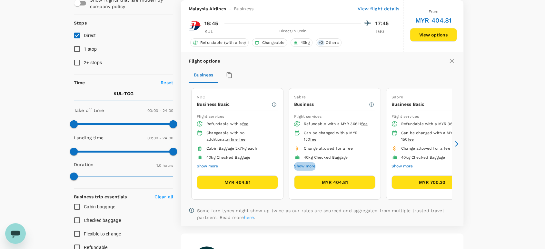
click at [309, 165] on button "Show more" at bounding box center [304, 166] width 21 height 8
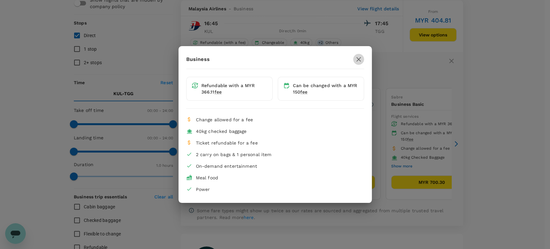
click at [357, 62] on icon "button" at bounding box center [359, 59] width 8 height 8
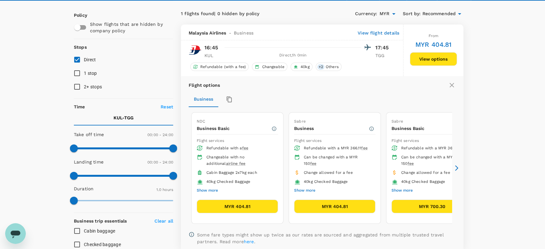
scroll to position [32, 0]
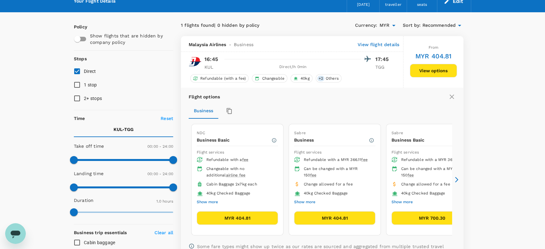
click at [307, 198] on button "Show more" at bounding box center [304, 202] width 21 height 8
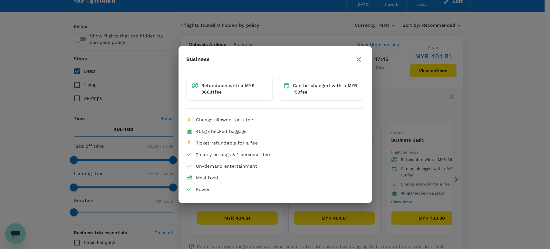
click at [361, 59] on icon "button" at bounding box center [359, 59] width 8 height 8
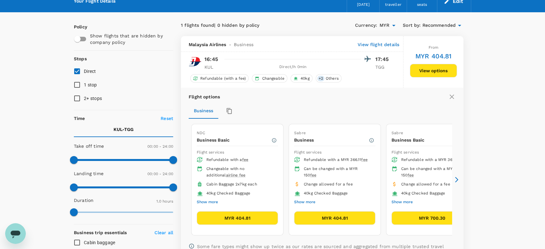
click at [334, 216] on button "MYR 404.81" at bounding box center [334, 218] width 81 height 14
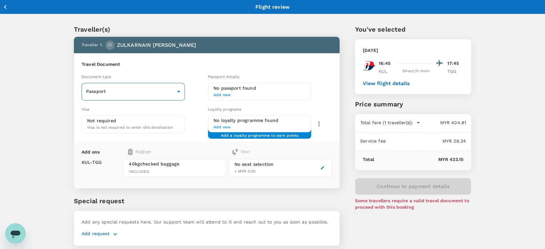
click at [175, 93] on body "Back to flight results Flight review Traveller(s) Traveller 1 : ZI ZULKARNAIN I…" at bounding box center [272, 135] width 545 height 270
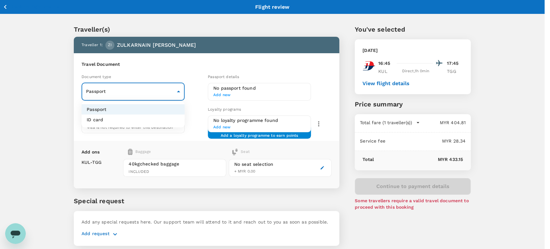
click at [161, 120] on li "ID card" at bounding box center [133, 119] width 103 height 10
type input "Id card"
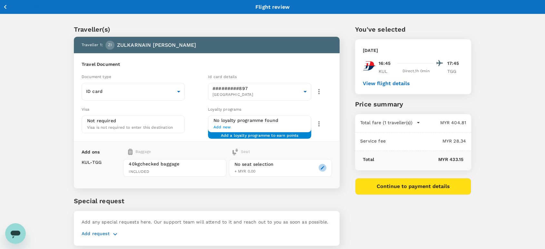
click at [323, 167] on icon "button" at bounding box center [322, 167] width 5 height 5
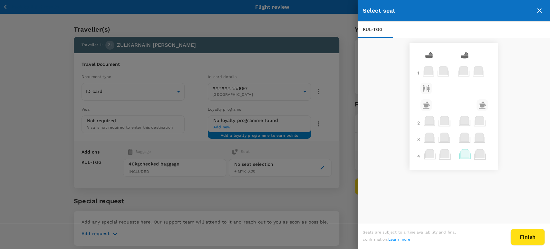
click at [461, 156] on icon at bounding box center [465, 153] width 9 height 8
click at [462, 140] on p "Select" at bounding box center [458, 141] width 14 height 6
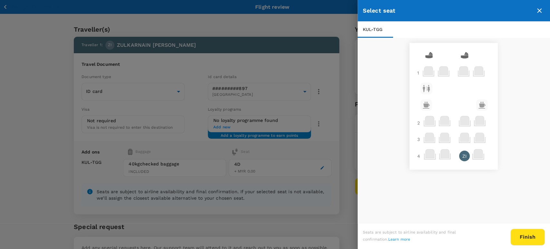
click at [523, 233] on button "Finish" at bounding box center [528, 237] width 34 height 17
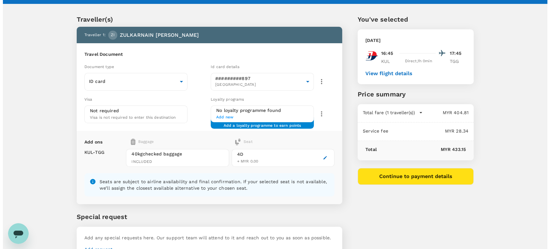
scroll to position [10, 0]
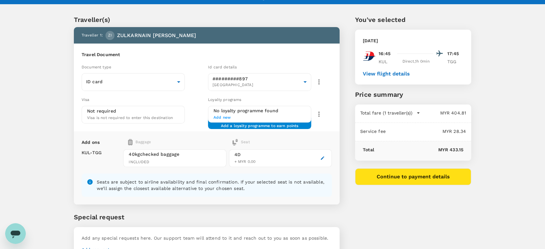
click at [315, 111] on icon "button" at bounding box center [319, 114] width 8 height 8
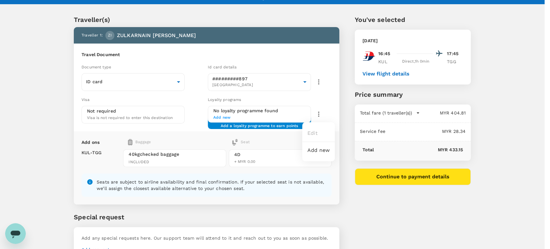
click at [315, 97] on div at bounding box center [275, 124] width 550 height 249
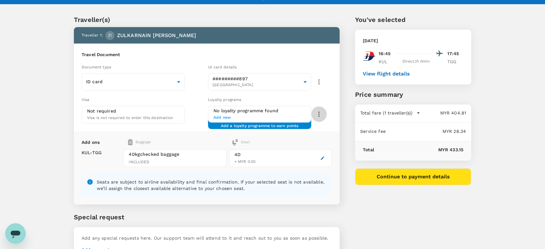
click at [321, 110] on icon "button" at bounding box center [319, 114] width 8 height 8
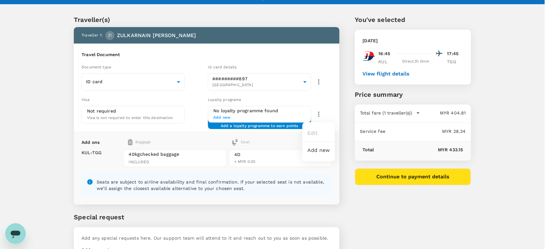
click at [320, 80] on div at bounding box center [275, 124] width 550 height 249
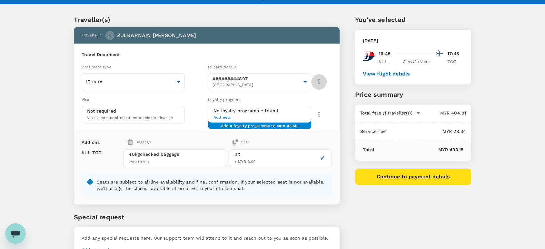
click at [317, 80] on icon "button" at bounding box center [319, 82] width 8 height 8
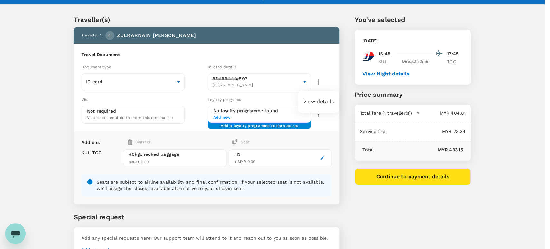
click at [311, 101] on li "View details" at bounding box center [318, 102] width 41 height 12
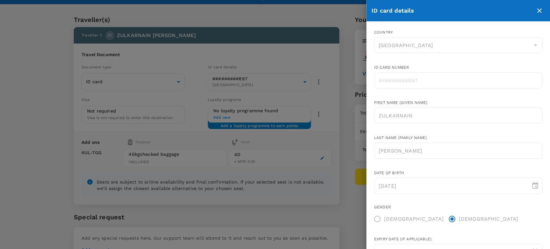
click at [535, 9] on button "close" at bounding box center [539, 10] width 11 height 11
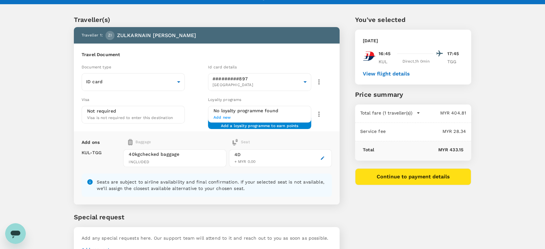
click at [402, 181] on button "Continue to payment details" at bounding box center [413, 176] width 116 height 17
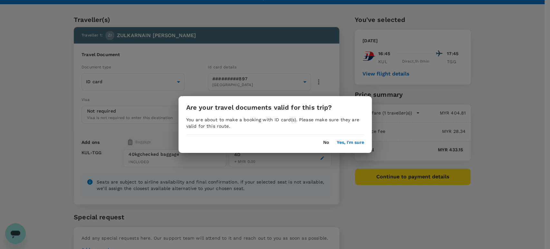
click at [347, 141] on button "Yes, I'm sure" at bounding box center [350, 142] width 27 height 5
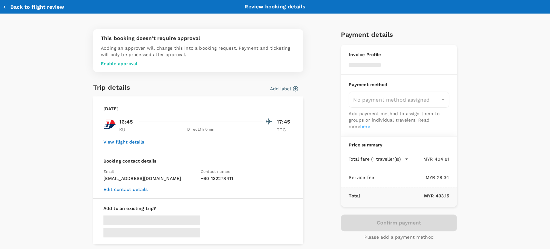
type input "9ea61a02-274a-4f65-9d5b-ca51ac7b2cfc"
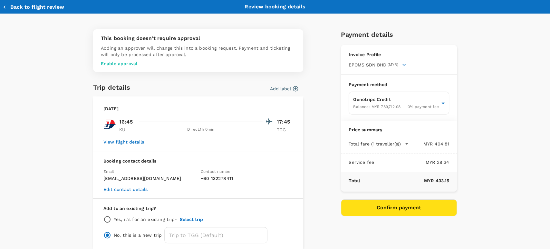
scroll to position [29, 0]
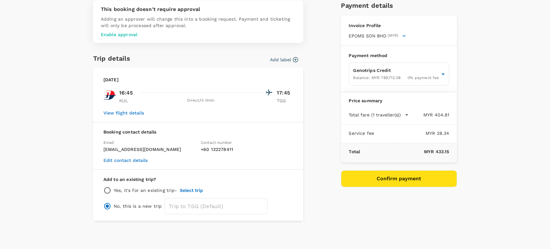
click at [382, 172] on button "Confirm payment" at bounding box center [399, 178] width 116 height 17
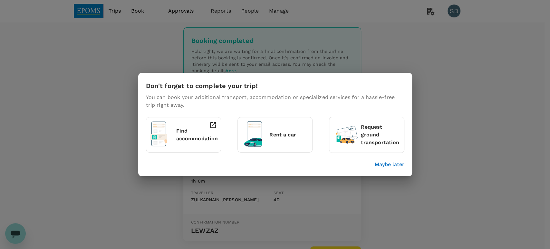
click at [396, 163] on p "Maybe later" at bounding box center [390, 165] width 30 height 8
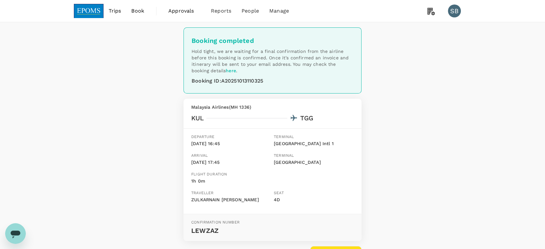
click at [90, 8] on img at bounding box center [89, 11] width 30 height 14
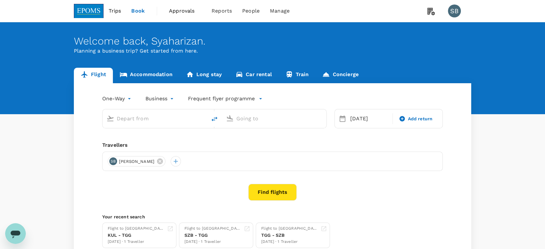
type input "Kuala Lumpur Intl ([GEOGRAPHIC_DATA])"
type input "[GEOGRAPHIC_DATA] (TGG)"
type input "Kuala Lumpur Intl ([GEOGRAPHIC_DATA])"
type input "[GEOGRAPHIC_DATA] (TGG)"
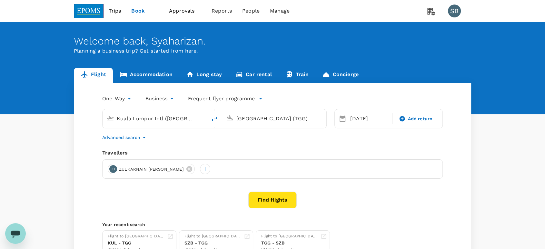
click at [214, 118] on icon "delete" at bounding box center [215, 119] width 6 height 5
type input "[GEOGRAPHIC_DATA] (TGG)"
click at [245, 120] on input "Kuala Lumpur Intl ([GEOGRAPHIC_DATA])" at bounding box center [274, 118] width 76 height 10
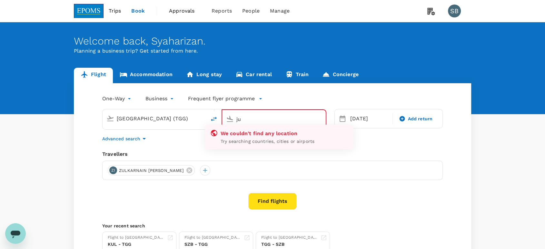
type input "j"
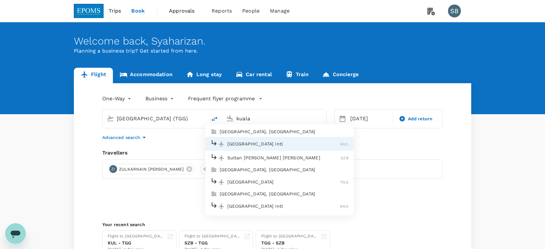
click at [261, 160] on p "Sultan [PERSON_NAME] [PERSON_NAME]" at bounding box center [283, 157] width 113 height 6
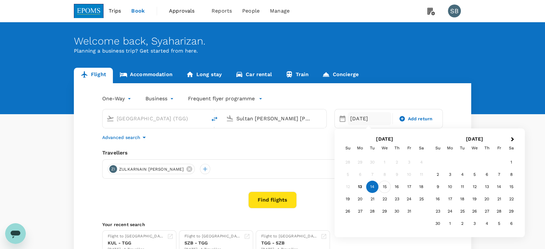
type input "Sultan [PERSON_NAME] [PERSON_NAME] (SZB)"
click at [388, 184] on div "15" at bounding box center [385, 187] width 12 height 12
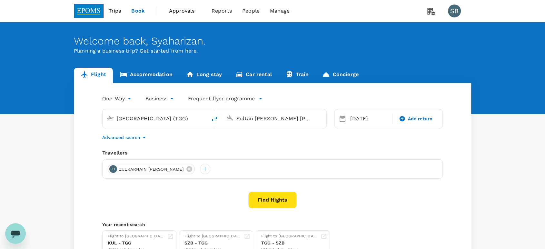
click at [160, 101] on body "Trips Book Approvals 0 Reports People Manage SB Welcome back , [GEOGRAPHIC_DATA…" at bounding box center [272, 153] width 545 height 306
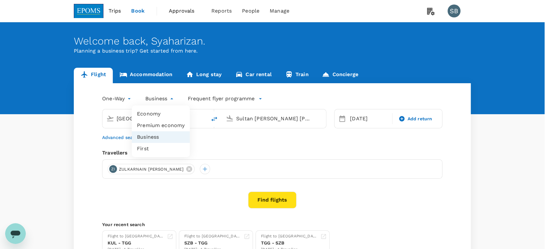
click at [159, 113] on li "Economy" at bounding box center [161, 114] width 58 height 12
type input "economy"
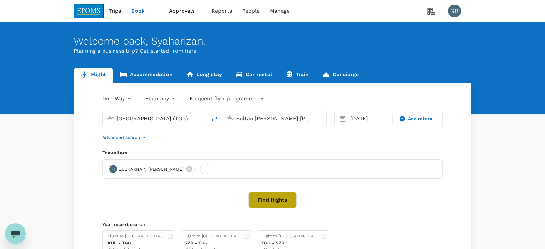
click at [283, 198] on button "Find flights" at bounding box center [272, 200] width 48 height 17
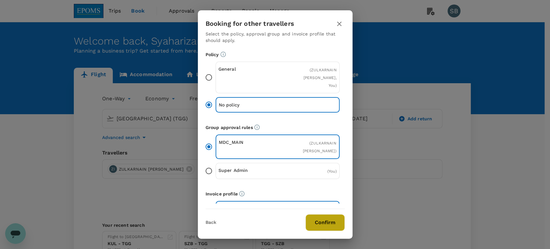
click at [317, 221] on button "Confirm" at bounding box center [325, 222] width 39 height 17
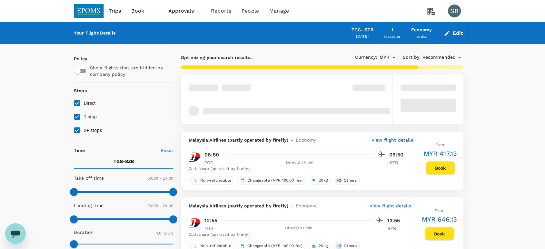
click at [76, 130] on input "2+ stops" at bounding box center [77, 130] width 14 height 14
checkbox input "false"
click at [76, 115] on input "1 stop" at bounding box center [77, 117] width 14 height 14
checkbox input "false"
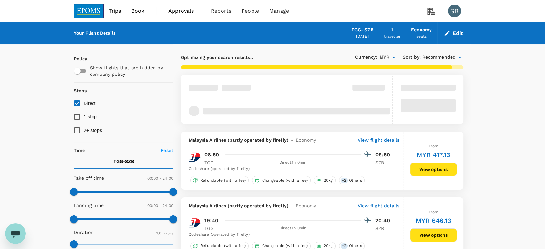
checkbox input "false"
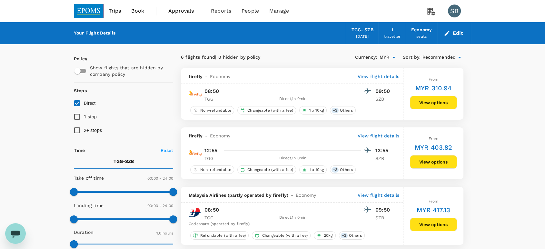
click at [422, 102] on button "View options" at bounding box center [433, 103] width 47 height 14
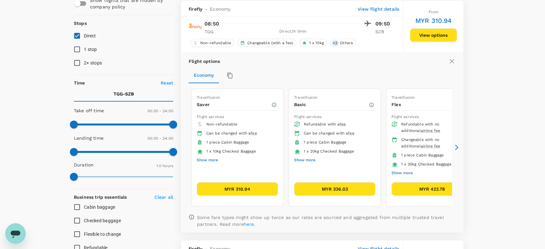
scroll to position [68, 0]
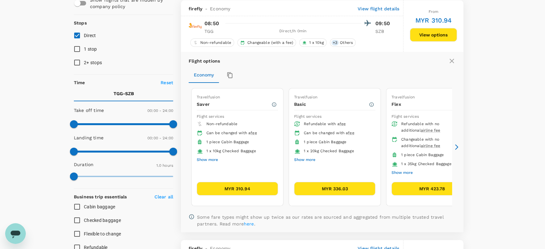
click at [312, 156] on button "Show more" at bounding box center [304, 160] width 21 height 8
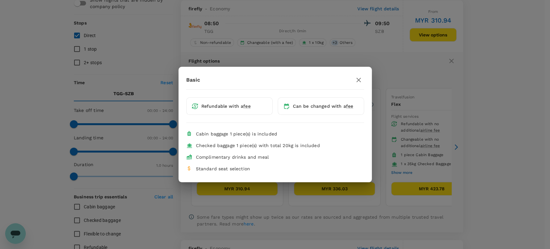
click at [360, 79] on icon "button" at bounding box center [359, 80] width 8 height 8
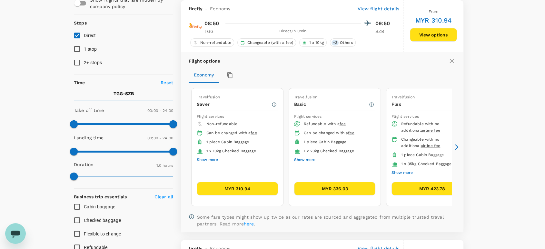
click at [400, 171] on button "Show more" at bounding box center [401, 173] width 21 height 8
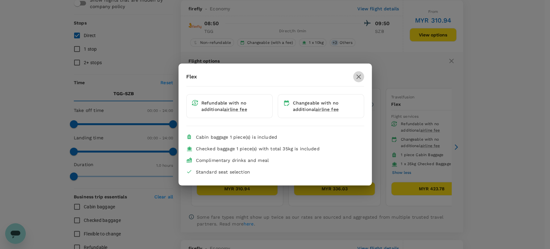
click at [358, 77] on icon "button" at bounding box center [359, 77] width 8 height 8
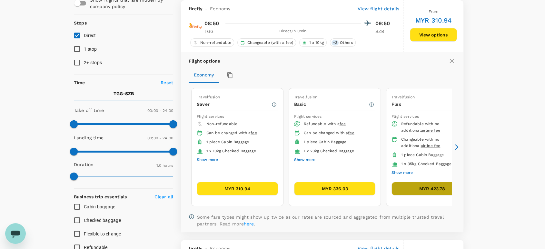
click at [434, 186] on button "MYR 423.78" at bounding box center [431, 189] width 81 height 14
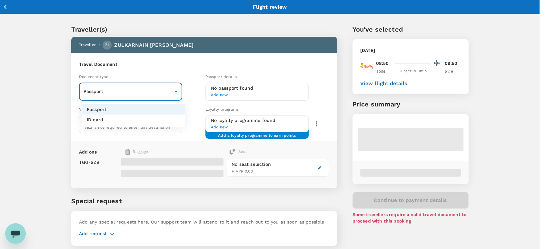
click at [176, 87] on body "Back to flight results Flight review Traveller(s) Traveller 1 : ZI ZULKARNAIN I…" at bounding box center [272, 135] width 545 height 270
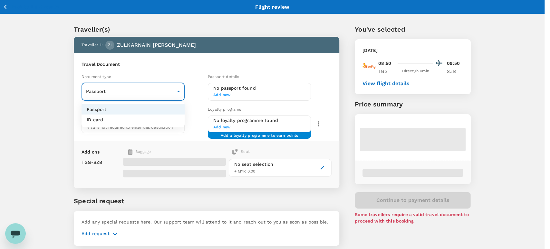
click at [169, 123] on li "ID card" at bounding box center [133, 119] width 103 height 10
type input "Id card"
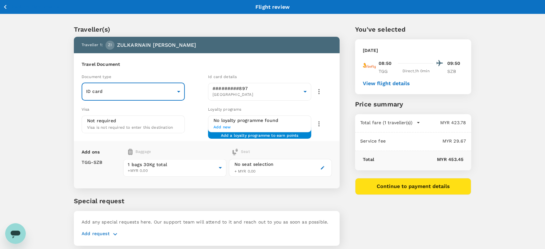
click at [322, 166] on icon "button" at bounding box center [323, 168] width 4 height 4
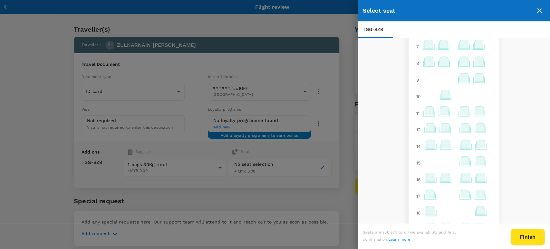
scroll to position [156, 0]
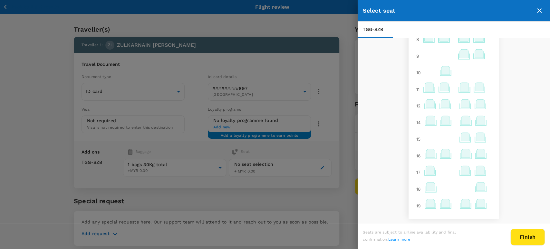
click at [428, 185] on icon at bounding box center [431, 186] width 9 height 8
click at [498, 172] on p "Select" at bounding box center [503, 172] width 14 height 6
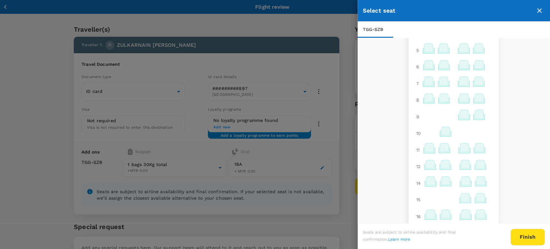
scroll to position [85, 0]
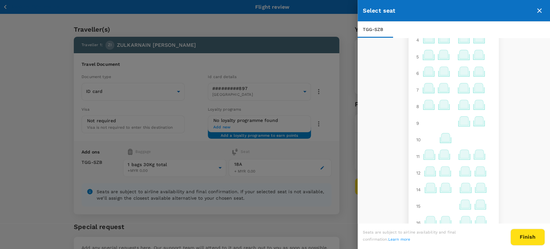
click at [442, 142] on icon at bounding box center [446, 137] width 9 height 8
click at [511, 127] on p "Reselect" at bounding box center [515, 125] width 19 height 6
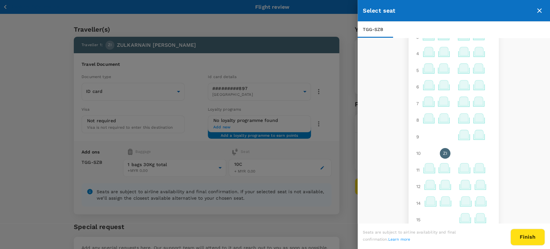
scroll to position [72, 0]
click at [443, 154] on div "ZI" at bounding box center [445, 153] width 11 height 11
click at [514, 141] on p "Remove" at bounding box center [515, 140] width 17 height 6
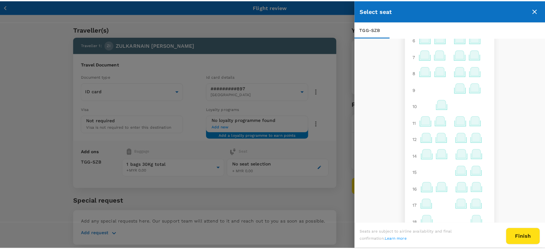
scroll to position [156, 0]
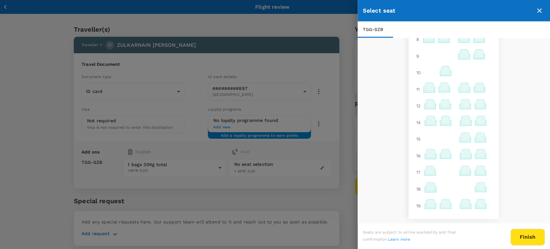
click at [456, 234] on div "Seats are subject to airline availability and final confirmation. Learn more" at bounding box center [416, 237] width 106 height 17
click at [540, 10] on icon "close" at bounding box center [539, 10] width 5 height 5
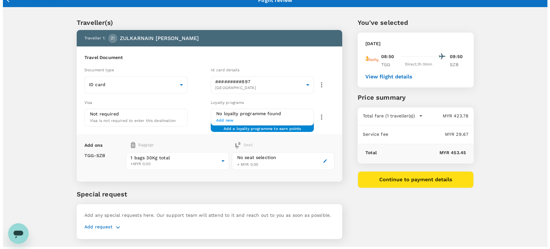
scroll to position [0, 0]
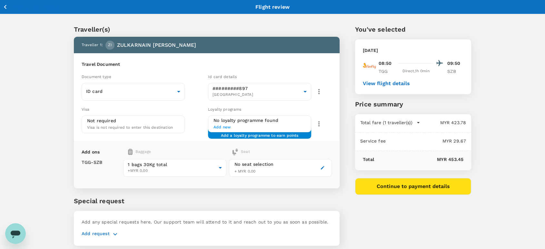
click at [396, 188] on button "Continue to payment details" at bounding box center [413, 186] width 116 height 17
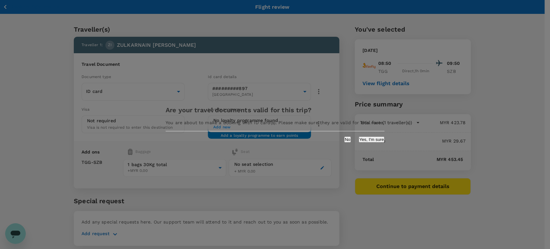
click at [359, 143] on button "Yes, I'm sure" at bounding box center [372, 139] width 26 height 6
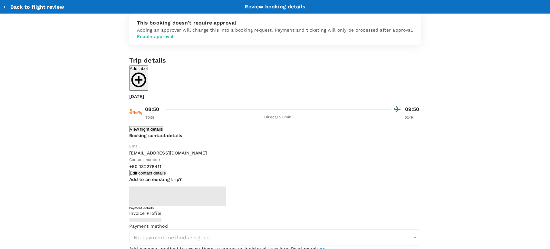
type input "9ea61a02-274a-4f65-9d5b-ca51ac7b2cfc"
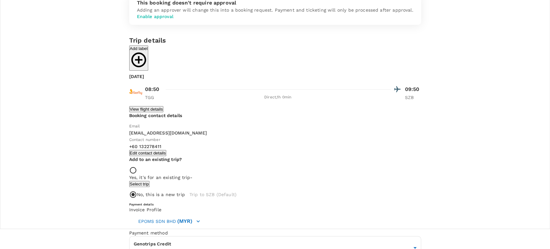
scroll to position [29, 0]
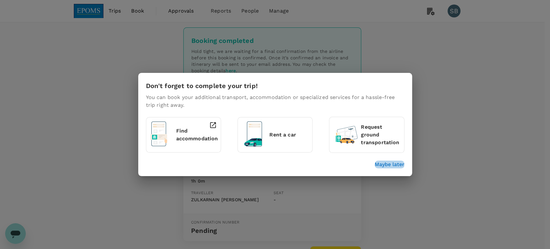
click at [385, 166] on p "Maybe later" at bounding box center [390, 165] width 30 height 8
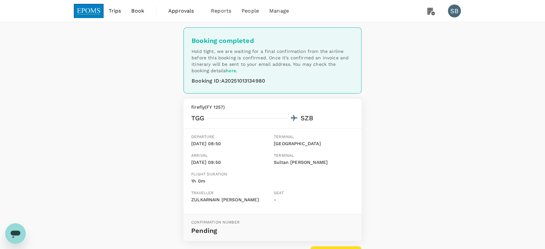
click at [85, 11] on img at bounding box center [89, 11] width 30 height 14
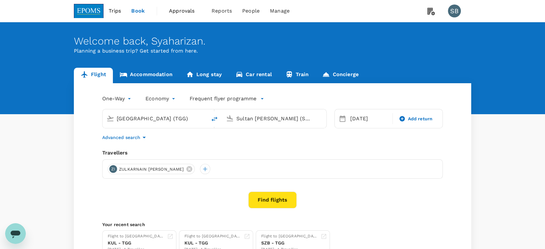
type input "[GEOGRAPHIC_DATA] (TGG)"
type input "Sultan [PERSON_NAME] (SZB)"
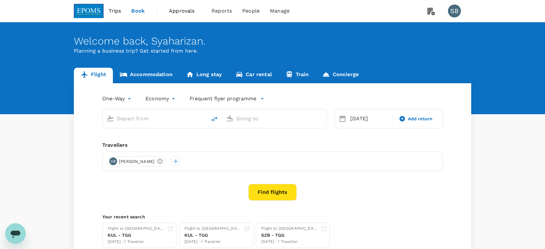
type input "[GEOGRAPHIC_DATA] (TGG)"
type input "Sultan [PERSON_NAME] (SZB)"
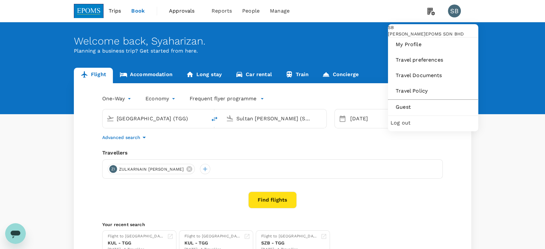
click at [442, 127] on span "Log out" at bounding box center [432, 123] width 85 height 8
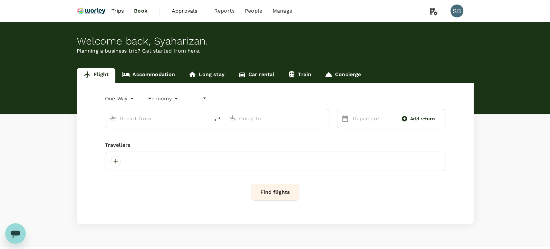
type input "undefined, undefined (any)"
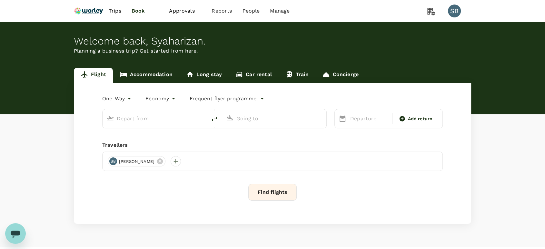
type input "roundtrip"
type input "Miri Intl (MYY)"
type input "Kota Kinabalu Intl (BKI)"
